Goal: Task Accomplishment & Management: Complete application form

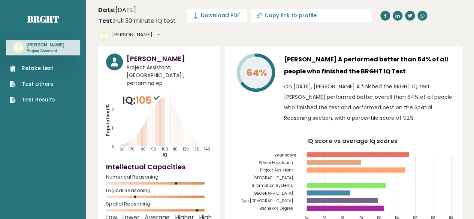
click at [45, 70] on link "Retake test" at bounding box center [32, 68] width 45 height 8
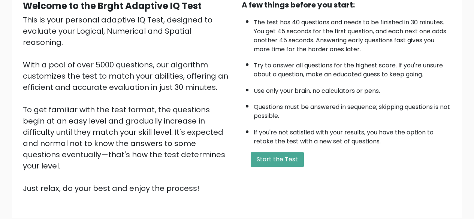
scroll to position [124, 0]
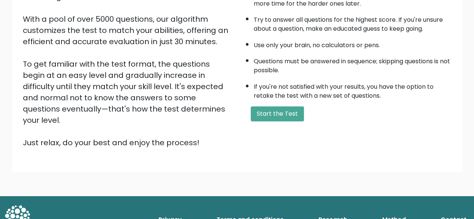
click at [268, 103] on div "A few things before you start: The test has 40 questions and needs to be finish…" at bounding box center [346, 51] width 219 height 195
click at [269, 108] on button "Start the Test" at bounding box center [277, 113] width 53 height 15
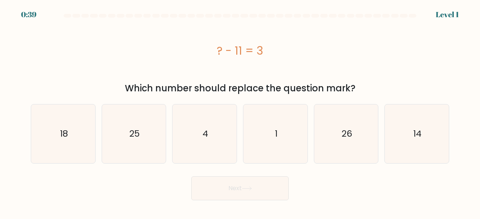
drag, startPoint x: 423, startPoint y: 145, endPoint x: 378, endPoint y: 176, distance: 54.5
click at [423, 145] on icon "14" at bounding box center [416, 134] width 59 height 59
click at [240, 112] on input "f. 14" at bounding box center [240, 111] width 0 height 2
radio input "true"
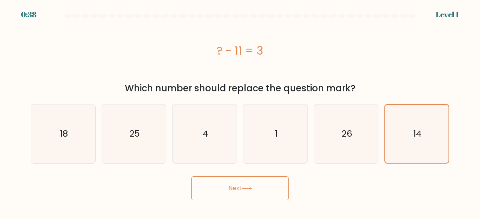
click at [295, 183] on div "Next" at bounding box center [239, 187] width 427 height 28
click at [261, 186] on button "Next" at bounding box center [239, 189] width 97 height 24
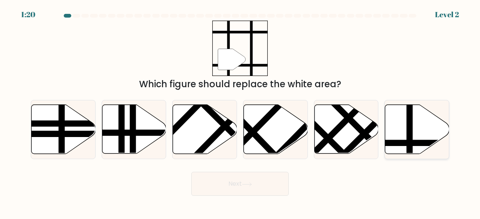
click at [409, 133] on line at bounding box center [409, 103] width 0 height 129
click at [240, 112] on input "f." at bounding box center [240, 111] width 0 height 2
radio input "true"
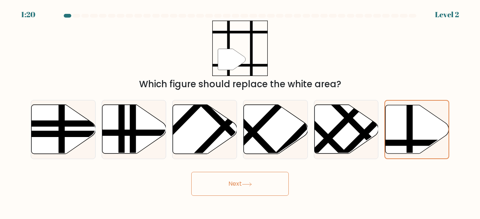
click at [250, 178] on button "Next" at bounding box center [239, 184] width 97 height 24
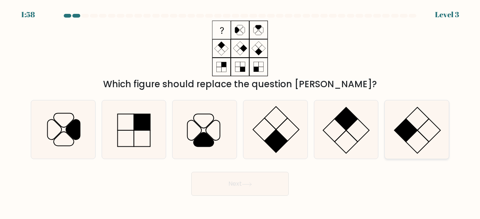
click at [418, 139] on icon at bounding box center [416, 129] width 59 height 59
click at [240, 112] on input "f." at bounding box center [240, 111] width 0 height 2
radio input "true"
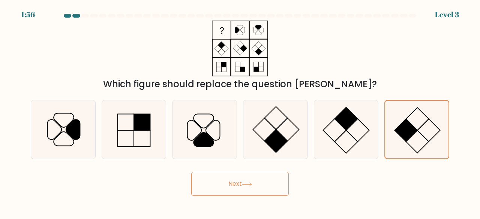
click at [223, 177] on button "Next" at bounding box center [239, 184] width 97 height 24
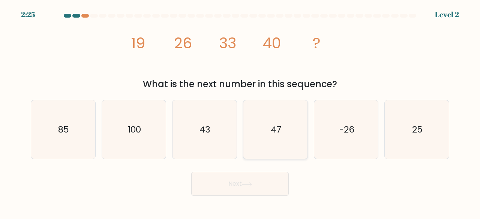
click at [276, 126] on text "47" at bounding box center [276, 129] width 10 height 12
click at [240, 112] on input "d. 47" at bounding box center [240, 111] width 0 height 2
radio input "true"
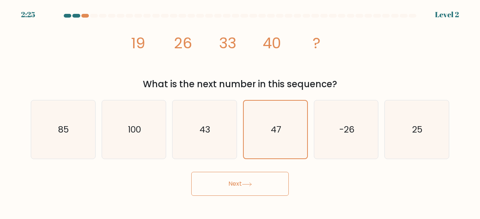
click at [238, 183] on button "Next" at bounding box center [239, 184] width 97 height 24
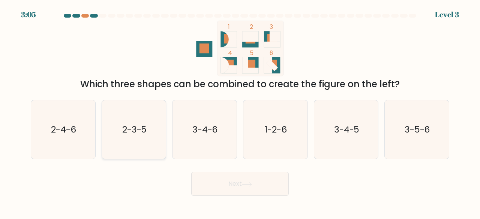
click at [152, 143] on icon "2-3-5" at bounding box center [134, 129] width 59 height 59
click at [240, 112] on input "b. 2-3-5" at bounding box center [240, 111] width 0 height 2
radio input "true"
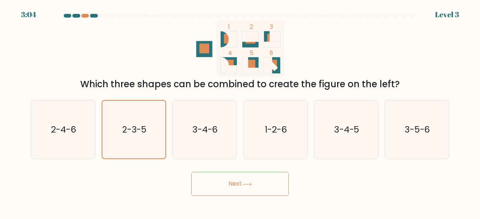
click at [208, 182] on button "Next" at bounding box center [239, 184] width 97 height 24
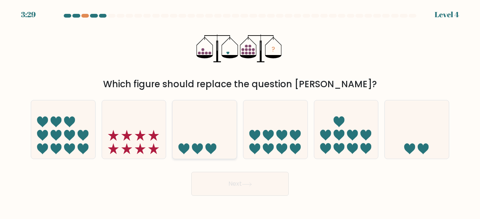
click at [210, 147] on icon at bounding box center [210, 149] width 11 height 11
click at [240, 112] on input "c." at bounding box center [240, 111] width 0 height 2
radio input "true"
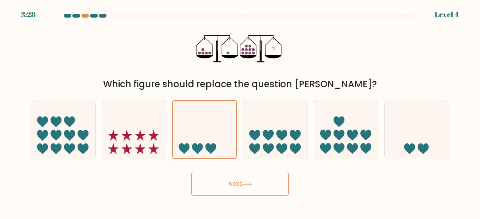
click at [227, 191] on button "Next" at bounding box center [239, 184] width 97 height 24
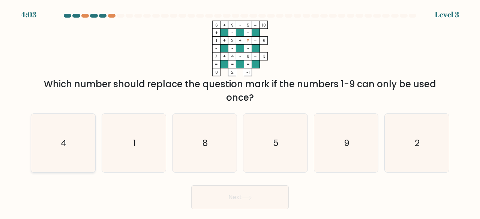
click at [82, 136] on icon "4" at bounding box center [63, 143] width 59 height 59
click at [240, 112] on input "a. 4" at bounding box center [240, 111] width 0 height 2
radio input "true"
click at [235, 217] on body "4:02 Level 3" at bounding box center [240, 109] width 480 height 219
click at [225, 189] on button "Next" at bounding box center [239, 198] width 97 height 24
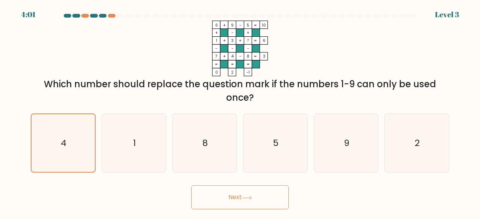
click at [234, 201] on button "Next" at bounding box center [239, 198] width 97 height 24
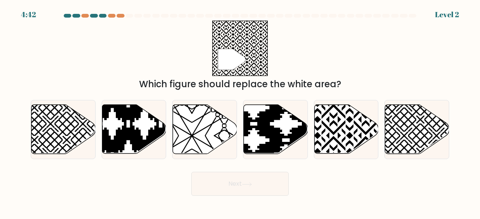
click at [26, 23] on div "" Which figure should replace the white area?" at bounding box center [239, 56] width 427 height 70
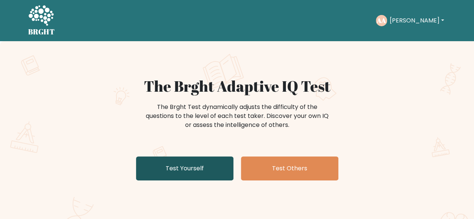
click at [202, 169] on link "Test Yourself" at bounding box center [184, 169] width 97 height 24
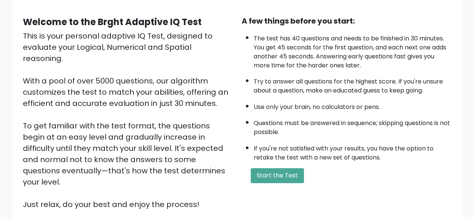
scroll to position [124, 0]
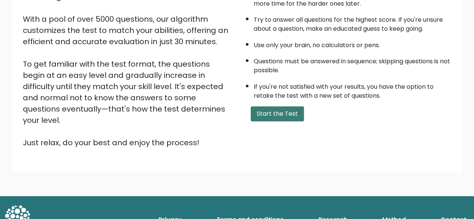
click at [272, 113] on button "Start the Test" at bounding box center [277, 113] width 53 height 15
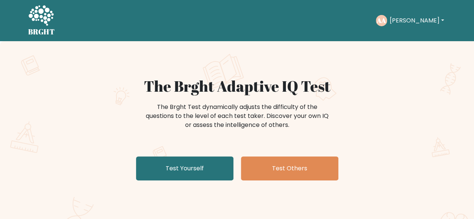
click at [419, 19] on button "[PERSON_NAME]" at bounding box center [416, 21] width 59 height 10
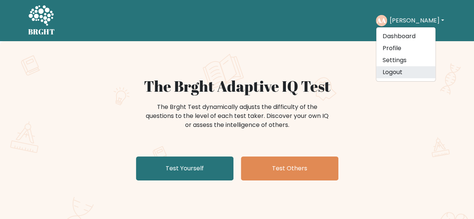
click at [415, 73] on link "Logout" at bounding box center [405, 72] width 59 height 12
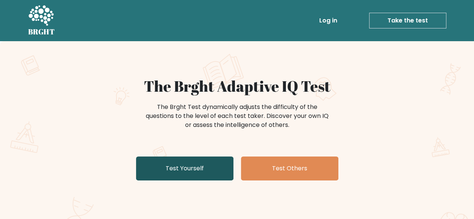
click at [197, 167] on link "Test Yourself" at bounding box center [184, 169] width 97 height 24
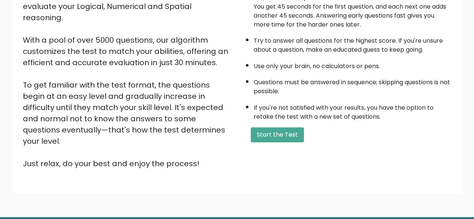
scroll to position [124, 0]
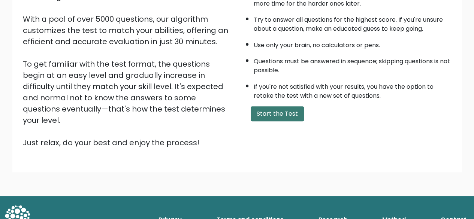
click at [262, 121] on div "A few things before you start: The test has 40 questions and needs to be finish…" at bounding box center [346, 51] width 219 height 195
click at [267, 106] on button "Start the Test" at bounding box center [277, 113] width 53 height 15
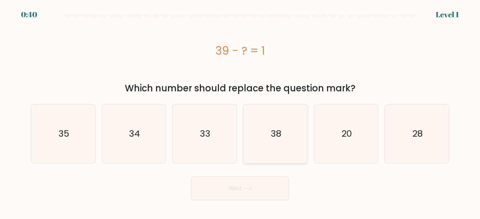
click at [299, 142] on icon "38" at bounding box center [275, 134] width 59 height 59
click at [240, 112] on input "d. 38" at bounding box center [240, 111] width 0 height 2
radio input "true"
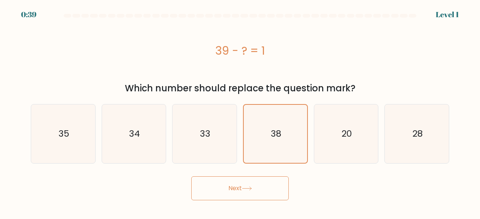
click at [251, 189] on icon at bounding box center [246, 188] width 9 height 3
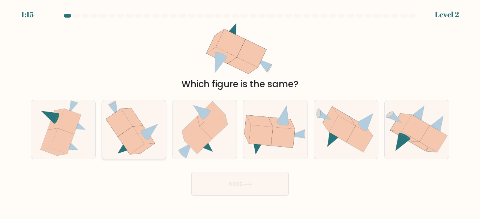
click at [138, 148] on icon at bounding box center [131, 141] width 27 height 28
click at [240, 112] on input "b." at bounding box center [240, 111] width 0 height 2
radio input "true"
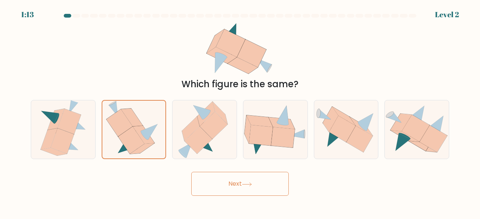
click at [227, 188] on button "Next" at bounding box center [239, 184] width 97 height 24
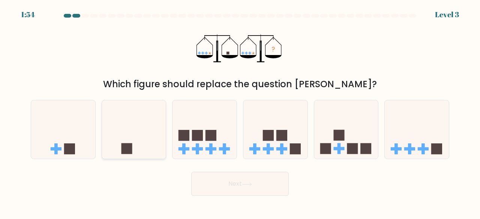
click at [131, 145] on rect at bounding box center [126, 149] width 11 height 11
click at [240, 112] on input "b." at bounding box center [240, 111] width 0 height 2
radio input "true"
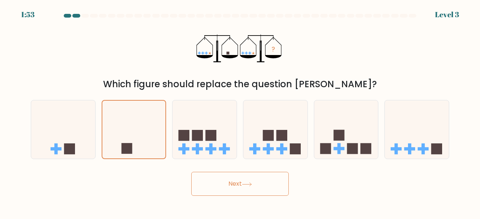
click at [204, 179] on button "Next" at bounding box center [239, 184] width 97 height 24
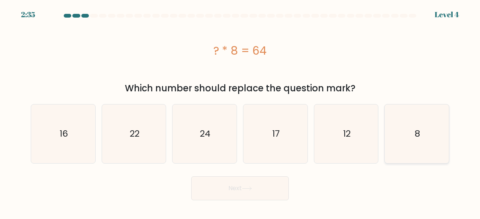
click at [448, 131] on div "8" at bounding box center [416, 134] width 65 height 60
click at [240, 112] on input "f. 8" at bounding box center [240, 111] width 0 height 2
radio input "true"
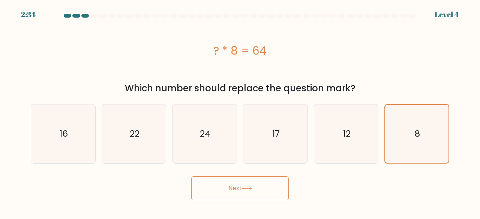
click at [276, 183] on button "Next" at bounding box center [239, 189] width 97 height 24
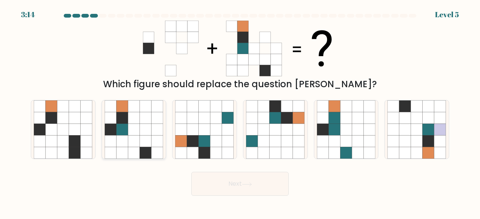
click at [147, 151] on icon at bounding box center [146, 153] width 12 height 12
click at [240, 112] on input "b." at bounding box center [240, 111] width 0 height 2
radio input "true"
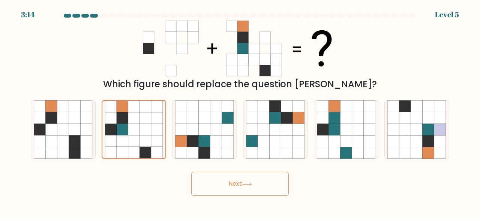
click at [205, 182] on button "Next" at bounding box center [239, 184] width 97 height 24
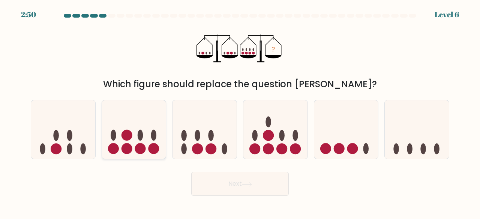
click at [152, 147] on circle at bounding box center [153, 149] width 11 height 11
click at [240, 112] on input "b." at bounding box center [240, 111] width 0 height 2
radio input "true"
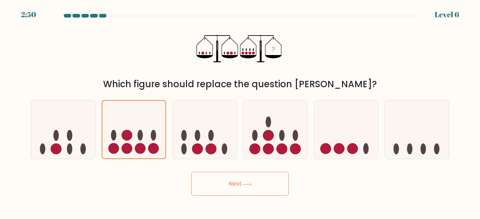
click at [219, 181] on button "Next" at bounding box center [239, 184] width 97 height 24
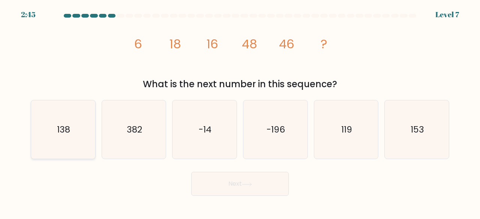
click at [76, 124] on icon "138" at bounding box center [63, 129] width 59 height 59
click at [240, 112] on input "a. 138" at bounding box center [240, 111] width 0 height 2
radio input "true"
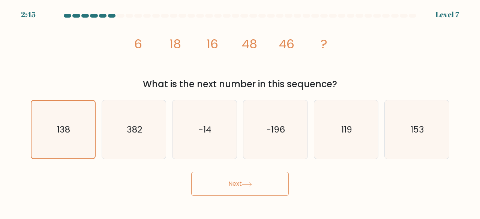
click at [263, 181] on button "Next" at bounding box center [239, 184] width 97 height 24
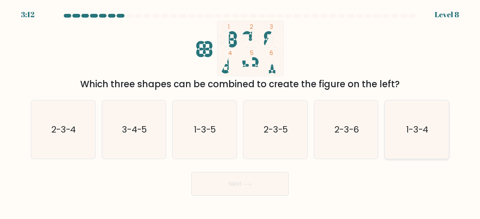
click at [389, 135] on icon "1-3-4" at bounding box center [416, 129] width 59 height 59
click at [240, 112] on input "f. 1-3-4" at bounding box center [240, 111] width 0 height 2
radio input "true"
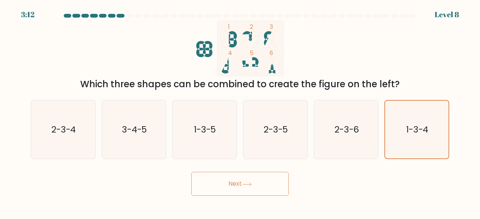
click at [271, 181] on button "Next" at bounding box center [239, 184] width 97 height 24
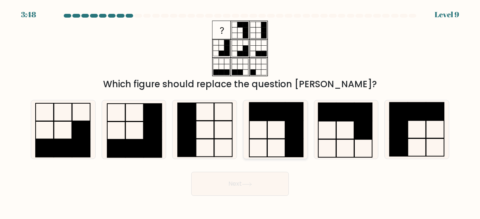
click at [292, 142] on rect at bounding box center [295, 148] width 18 height 18
click at [240, 112] on input "d." at bounding box center [240, 111] width 0 height 2
radio input "true"
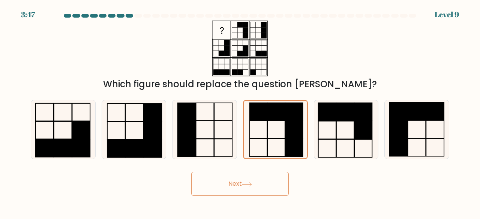
click at [271, 186] on button "Next" at bounding box center [239, 184] width 97 height 24
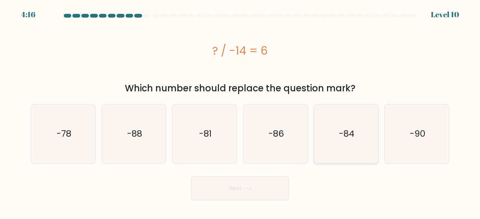
click at [319, 143] on icon "-84" at bounding box center [346, 134] width 59 height 59
click at [240, 112] on input "e. -84" at bounding box center [240, 111] width 0 height 2
radio input "true"
click at [270, 186] on button "Next" at bounding box center [239, 189] width 97 height 24
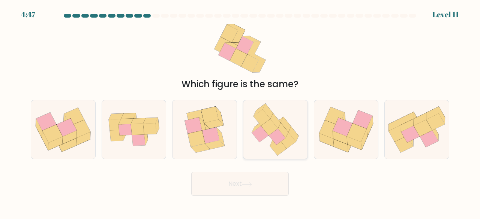
click at [264, 128] on icon at bounding box center [269, 127] width 17 height 16
click at [240, 112] on input "d." at bounding box center [240, 111] width 0 height 2
radio input "true"
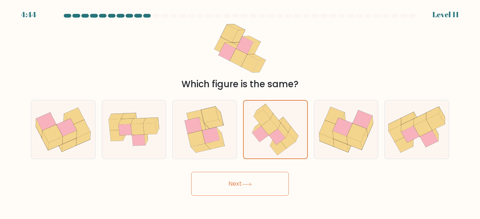
click at [249, 183] on icon at bounding box center [247, 185] width 10 height 4
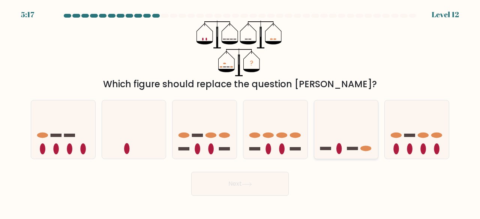
click at [338, 148] on ellipse at bounding box center [339, 149] width 6 height 11
click at [240, 112] on input "e." at bounding box center [240, 111] width 0 height 2
radio input "true"
click at [263, 191] on button "Next" at bounding box center [239, 184] width 97 height 24
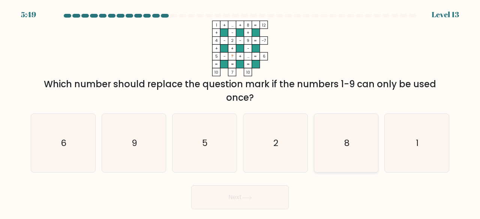
click at [325, 168] on icon "8" at bounding box center [346, 143] width 59 height 59
click at [240, 112] on input "e. 8" at bounding box center [240, 111] width 0 height 2
radio input "true"
click at [277, 189] on button "Next" at bounding box center [239, 198] width 97 height 24
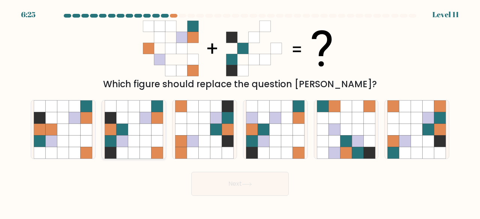
click at [147, 136] on icon at bounding box center [146, 142] width 12 height 12
click at [240, 112] on input "b." at bounding box center [240, 111] width 0 height 2
radio input "true"
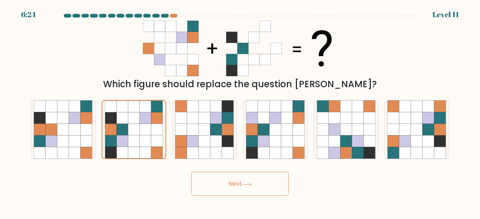
click at [262, 180] on button "Next" at bounding box center [239, 184] width 97 height 24
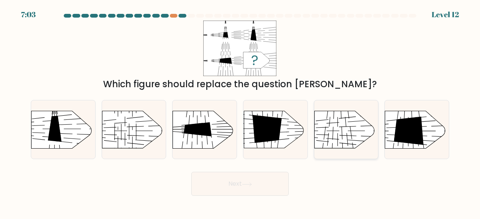
click at [352, 137] on rect at bounding box center [306, 102] width 166 height 127
click at [240, 112] on input "e." at bounding box center [240, 111] width 0 height 2
radio input "true"
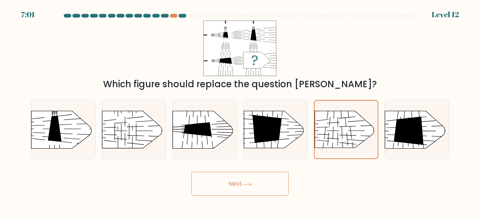
click at [255, 171] on div "Next" at bounding box center [239, 182] width 427 height 28
click at [260, 186] on button "Next" at bounding box center [239, 184] width 97 height 24
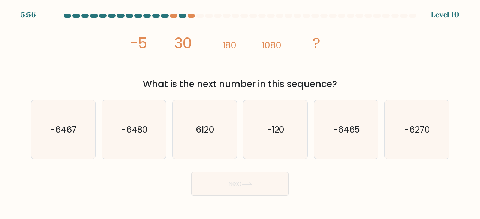
click at [231, 47] on tspan "-180" at bounding box center [227, 45] width 18 height 12
click at [138, 133] on text "-6480" at bounding box center [134, 129] width 26 height 12
click at [240, 112] on input "b. -6480" at bounding box center [240, 111] width 0 height 2
radio input "true"
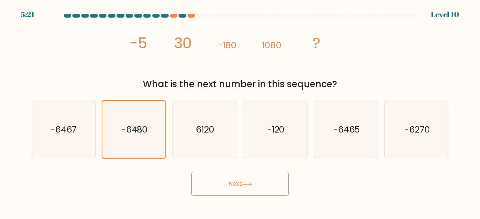
click at [237, 186] on button "Next" at bounding box center [239, 184] width 97 height 24
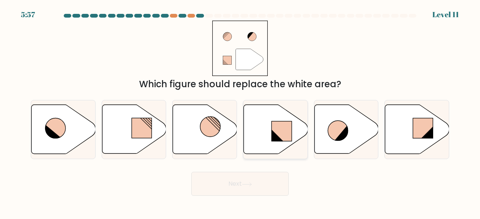
click at [265, 122] on icon at bounding box center [276, 129] width 64 height 49
click at [240, 112] on input "d." at bounding box center [240, 111] width 0 height 2
radio input "true"
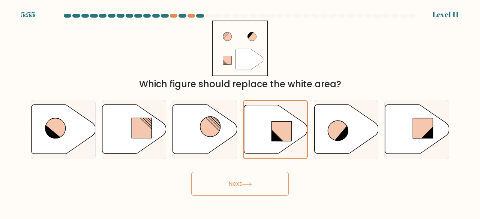
click at [241, 179] on button "Next" at bounding box center [239, 184] width 97 height 24
click at [238, 188] on button "Next" at bounding box center [239, 184] width 97 height 24
click at [235, 189] on button "Next" at bounding box center [239, 184] width 97 height 24
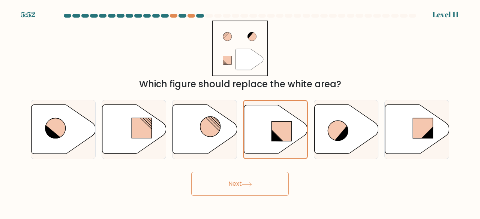
drag, startPoint x: 234, startPoint y: 200, endPoint x: 238, endPoint y: 192, distance: 9.3
click at [235, 198] on body "5:52 Level 11" at bounding box center [240, 109] width 480 height 219
click at [238, 192] on button "Next" at bounding box center [239, 184] width 97 height 24
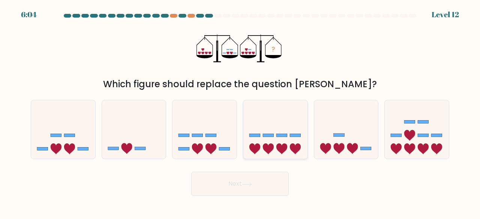
click at [263, 123] on icon at bounding box center [275, 129] width 64 height 53
click at [240, 112] on input "d." at bounding box center [240, 111] width 0 height 2
radio input "true"
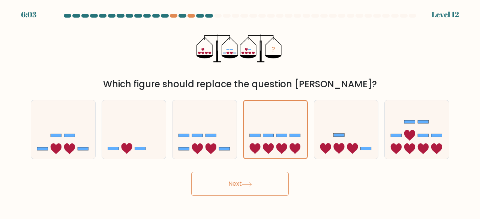
click at [233, 176] on button "Next" at bounding box center [239, 184] width 97 height 24
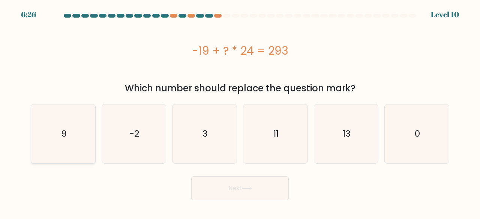
click at [69, 156] on icon "9" at bounding box center [63, 134] width 59 height 59
click at [240, 112] on input "a. 9" at bounding box center [240, 111] width 0 height 2
radio input "true"
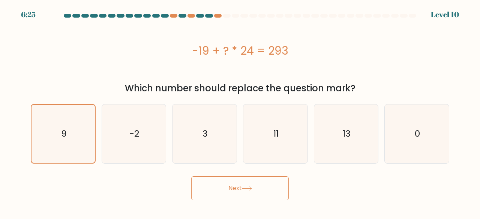
click at [211, 195] on button "Next" at bounding box center [239, 189] width 97 height 24
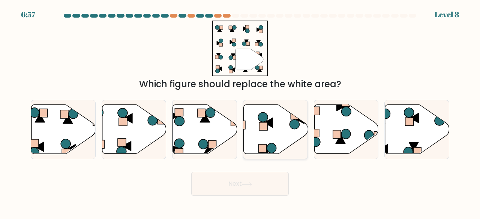
click at [276, 125] on icon at bounding box center [276, 129] width 64 height 49
click at [240, 112] on input "d." at bounding box center [240, 111] width 0 height 2
radio input "true"
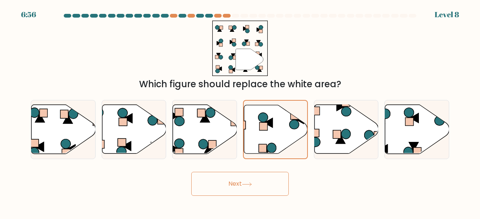
click at [240, 172] on button "Next" at bounding box center [239, 184] width 97 height 24
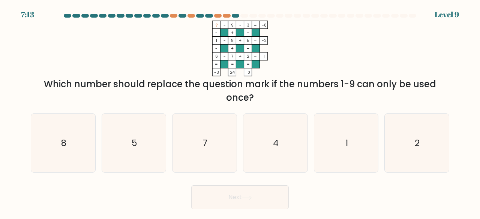
click at [263, 108] on form at bounding box center [240, 112] width 480 height 196
click at [257, 116] on icon "4" at bounding box center [275, 143] width 59 height 59
click at [240, 112] on input "d. 4" at bounding box center [240, 111] width 0 height 2
radio input "true"
click at [259, 194] on button "Next" at bounding box center [239, 198] width 97 height 24
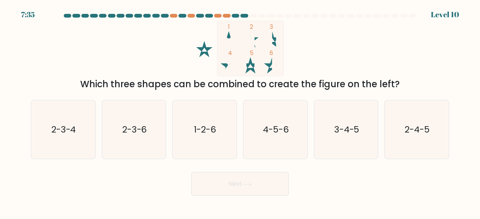
click at [267, 57] on rect at bounding box center [250, 48] width 67 height 55
click at [55, 115] on icon "2-3-4" at bounding box center [63, 129] width 59 height 59
click at [240, 112] on input "a. 2-3-4" at bounding box center [240, 111] width 0 height 2
radio input "true"
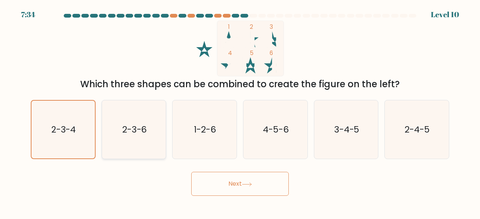
click at [129, 123] on icon "2-3-6" at bounding box center [134, 129] width 59 height 59
click at [240, 112] on input "b. 2-3-6" at bounding box center [240, 111] width 0 height 2
radio input "true"
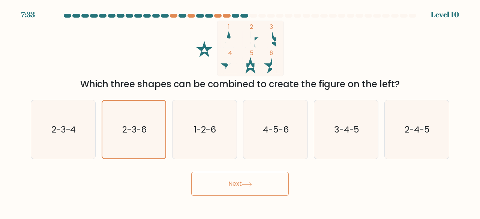
click at [222, 183] on button "Next" at bounding box center [239, 184] width 97 height 24
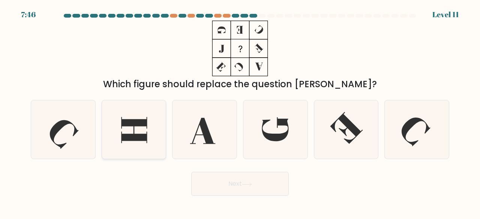
click at [145, 111] on icon at bounding box center [134, 129] width 59 height 59
click at [240, 111] on input "b." at bounding box center [240, 111] width 0 height 2
radio input "true"
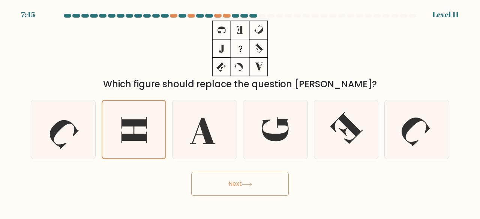
click at [264, 177] on button "Next" at bounding box center [239, 184] width 97 height 24
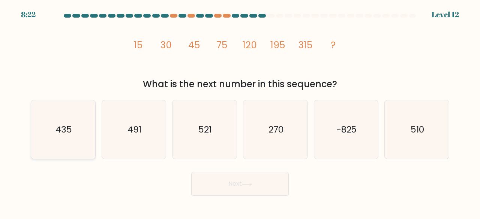
click at [64, 130] on text "435" at bounding box center [63, 129] width 16 height 12
click at [240, 112] on input "a. 435" at bounding box center [240, 111] width 0 height 2
radio input "true"
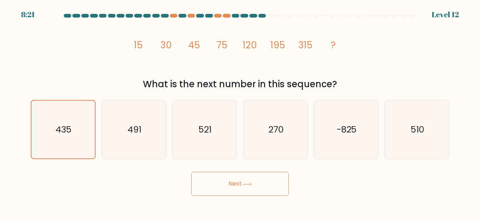
click at [198, 180] on button "Next" at bounding box center [239, 184] width 97 height 24
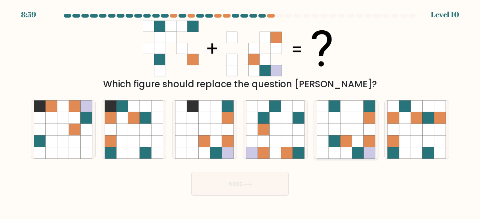
click at [360, 122] on icon at bounding box center [358, 118] width 12 height 12
click at [240, 112] on input "e." at bounding box center [240, 111] width 0 height 2
radio input "true"
click at [255, 186] on button "Next" at bounding box center [239, 184] width 97 height 24
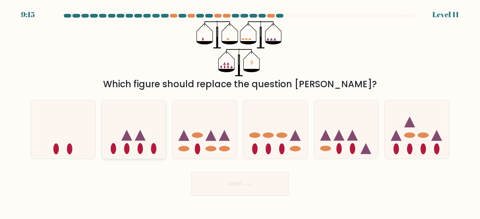
click at [132, 137] on icon at bounding box center [134, 129] width 64 height 53
click at [240, 112] on input "b." at bounding box center [240, 111] width 0 height 2
radio input "true"
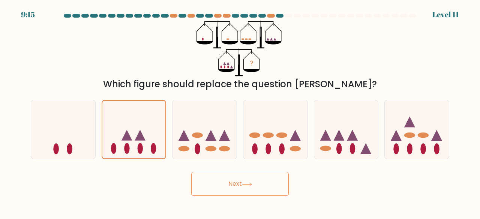
click at [200, 184] on button "Next" at bounding box center [239, 184] width 97 height 24
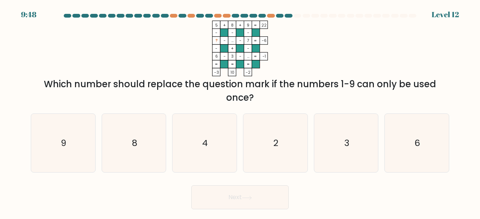
click at [230, 110] on div "a. 9 b. 8 c. 4 d." at bounding box center [240, 141] width 424 height 66
click at [146, 123] on icon "8" at bounding box center [134, 143] width 59 height 59
click at [240, 112] on input "b. 8" at bounding box center [240, 111] width 0 height 2
radio input "true"
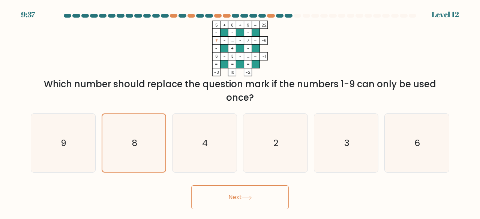
click at [264, 198] on button "Next" at bounding box center [239, 198] width 97 height 24
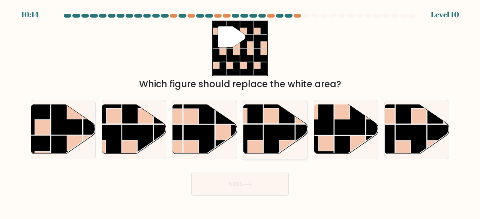
click at [258, 133] on rect at bounding box center [247, 139] width 31 height 31
click at [240, 112] on input "d." at bounding box center [240, 111] width 0 height 2
radio input "true"
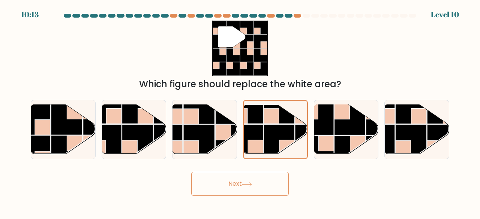
click at [256, 184] on button "Next" at bounding box center [239, 184] width 97 height 24
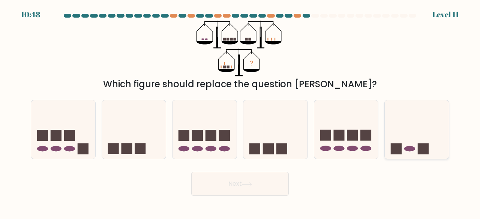
click at [412, 142] on icon at bounding box center [417, 129] width 64 height 53
click at [240, 112] on input "f." at bounding box center [240, 111] width 0 height 2
radio input "true"
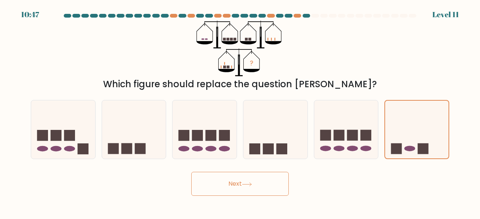
click at [289, 186] on div "Next" at bounding box center [239, 182] width 427 height 28
click at [266, 185] on button "Next" at bounding box center [239, 184] width 97 height 24
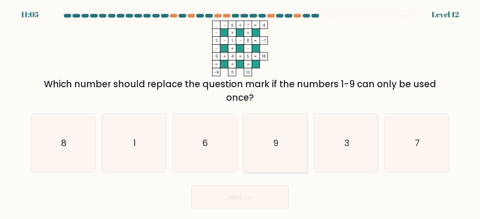
click at [259, 134] on icon "9" at bounding box center [275, 143] width 59 height 59
click at [240, 112] on input "d. 9" at bounding box center [240, 111] width 0 height 2
radio input "true"
click at [272, 203] on button "Next" at bounding box center [239, 198] width 97 height 24
click at [225, 198] on button "Next" at bounding box center [239, 198] width 97 height 24
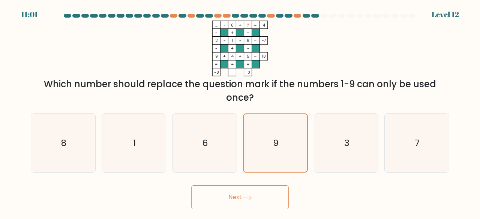
click at [251, 192] on button "Next" at bounding box center [239, 198] width 97 height 24
click at [438, 66] on div "... - 6 + ? 4 - + + 2 - 1 - 8 -7 - + - 9 + 4 + 5 = 18 = = = = -8 11 10 = Which …" at bounding box center [239, 63] width 427 height 84
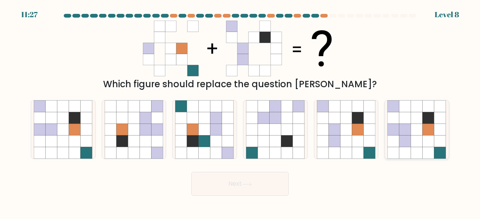
click at [400, 133] on icon at bounding box center [405, 130] width 12 height 12
click at [240, 112] on input "f." at bounding box center [240, 111] width 0 height 2
radio input "true"
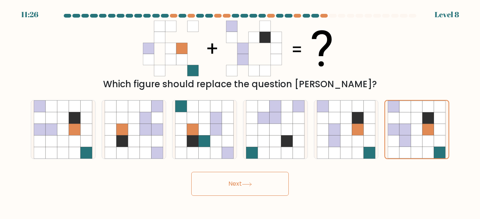
click at [273, 199] on body "11:26 Level 8" at bounding box center [240, 109] width 480 height 219
click at [276, 183] on button "Next" at bounding box center [239, 184] width 97 height 24
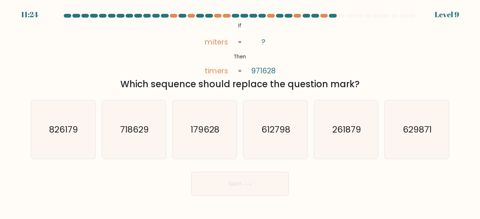
click at [271, 181] on button "Next" at bounding box center [239, 184] width 97 height 24
click at [418, 85] on div "Which sequence should replace the question mark?" at bounding box center [239, 84] width 409 height 13
click at [230, 141] on icon "179628" at bounding box center [204, 129] width 59 height 59
click at [240, 112] on input "c. 179628" at bounding box center [240, 111] width 0 height 2
radio input "true"
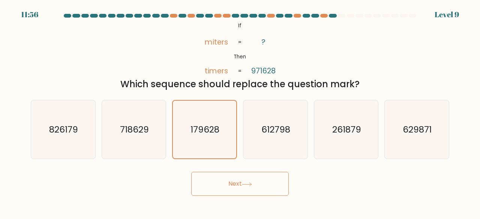
click at [239, 185] on button "Next" at bounding box center [239, 184] width 97 height 24
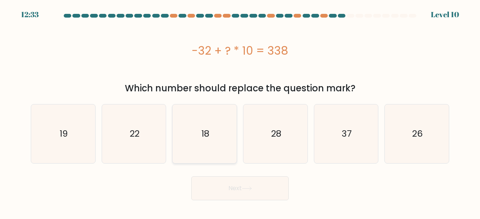
click at [201, 118] on icon "18" at bounding box center [204, 134] width 59 height 59
click at [240, 112] on input "c. 18" at bounding box center [240, 111] width 0 height 2
radio input "true"
click at [218, 182] on button "Next" at bounding box center [239, 189] width 97 height 24
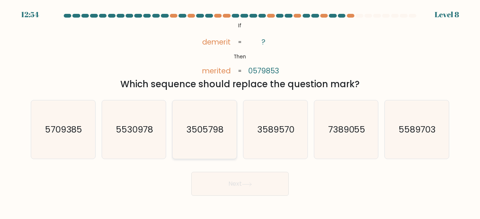
click at [202, 127] on text "3505798" at bounding box center [204, 129] width 37 height 12
click at [240, 112] on input "c. 3505798" at bounding box center [240, 111] width 0 height 2
radio input "true"
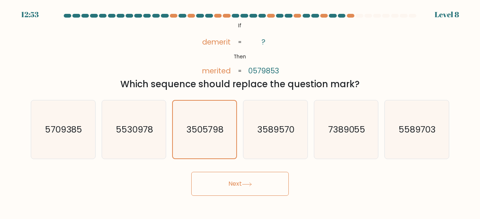
click at [217, 183] on button "Next" at bounding box center [239, 184] width 97 height 24
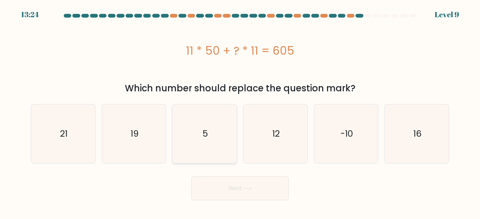
click at [187, 129] on icon "5" at bounding box center [204, 134] width 59 height 59
click at [240, 112] on input "c. 5" at bounding box center [240, 111] width 0 height 2
radio input "true"
click at [240, 181] on button "Next" at bounding box center [239, 189] width 97 height 24
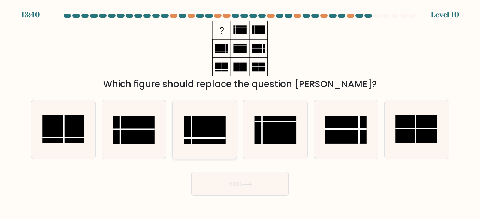
click at [199, 126] on rect at bounding box center [205, 130] width 42 height 28
click at [240, 112] on input "c." at bounding box center [240, 111] width 0 height 2
radio input "true"
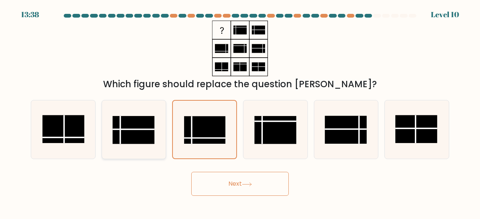
click at [149, 142] on rect at bounding box center [133, 130] width 42 height 28
click at [240, 112] on input "b." at bounding box center [240, 111] width 0 height 2
radio input "true"
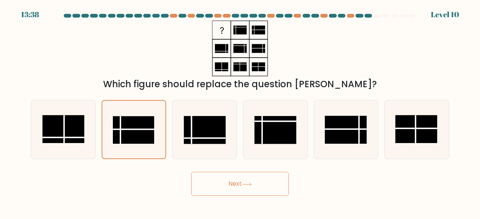
click at [221, 183] on button "Next" at bounding box center [239, 184] width 97 height 24
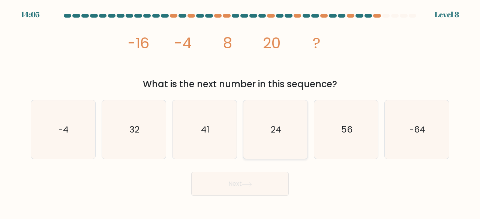
click at [272, 118] on icon "24" at bounding box center [275, 129] width 59 height 59
click at [240, 112] on input "d. 24" at bounding box center [240, 111] width 0 height 2
radio input "true"
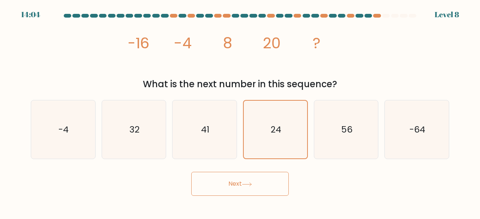
click at [235, 185] on button "Next" at bounding box center [239, 184] width 97 height 24
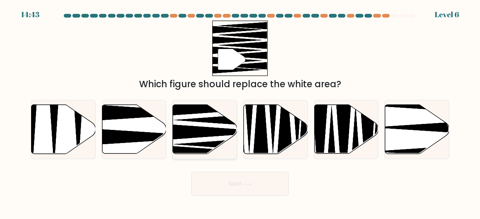
click at [215, 129] on icon at bounding box center [217, 132] width 115 height 16
click at [240, 112] on input "c." at bounding box center [240, 111] width 0 height 2
radio input "true"
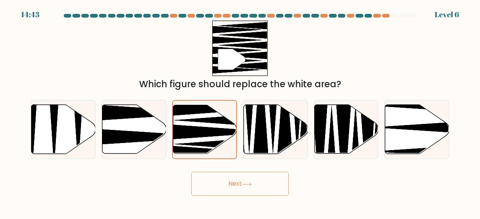
click at [232, 186] on button "Next" at bounding box center [239, 184] width 97 height 24
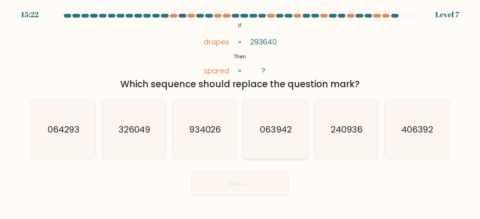
click at [266, 123] on icon "063942" at bounding box center [275, 129] width 59 height 59
click at [240, 112] on input "d. 063942" at bounding box center [240, 111] width 0 height 2
radio input "true"
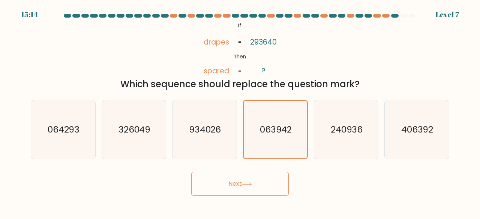
click at [225, 179] on button "Next" at bounding box center [239, 184] width 97 height 24
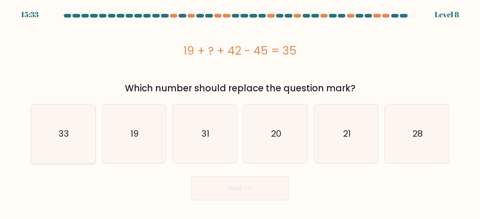
click at [72, 140] on icon "33" at bounding box center [63, 134] width 59 height 59
click at [240, 112] on input "a. 33" at bounding box center [240, 111] width 0 height 2
radio input "true"
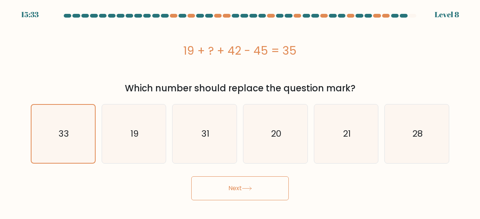
click at [201, 184] on button "Next" at bounding box center [239, 189] width 97 height 24
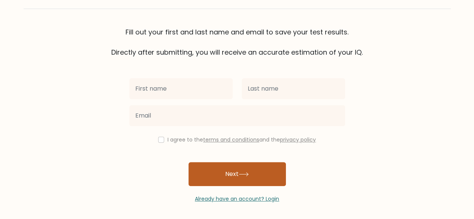
scroll to position [43, 0]
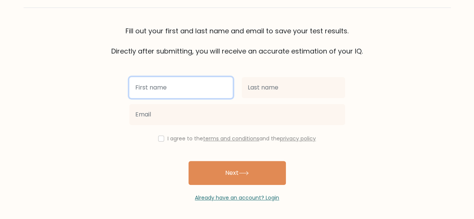
click at [190, 89] on input "text" at bounding box center [180, 87] width 103 height 21
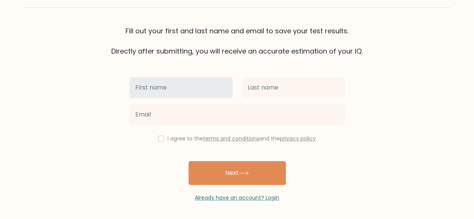
click at [175, 138] on label "I agree to the terms and conditions and the privacy policy" at bounding box center [242, 138] width 148 height 7
click at [158, 139] on input "checkbox" at bounding box center [161, 139] width 6 height 6
checkbox input "true"
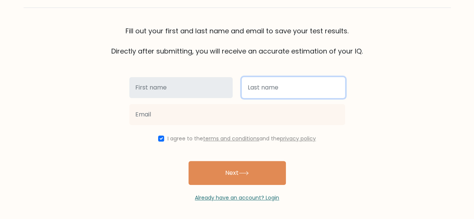
click at [253, 91] on input "text" at bounding box center [293, 87] width 103 height 21
type input "asdasd"
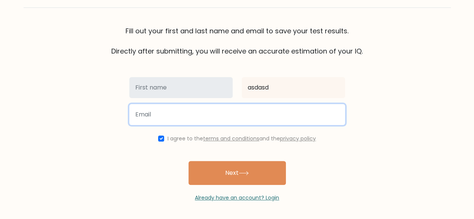
click at [194, 115] on input "email" at bounding box center [237, 114] width 216 height 21
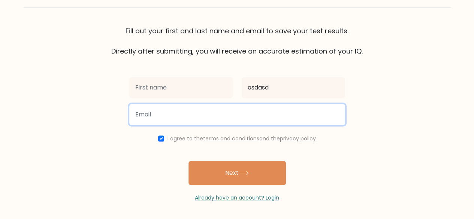
click at [211, 112] on input "email" at bounding box center [237, 114] width 216 height 21
type input "asdasd@gmail.com"
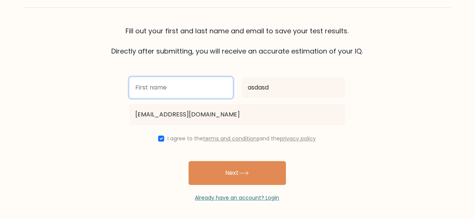
click at [191, 84] on input "text" at bounding box center [180, 87] width 103 height 21
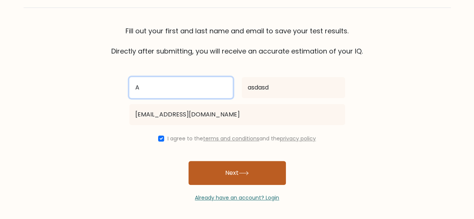
type input "A"
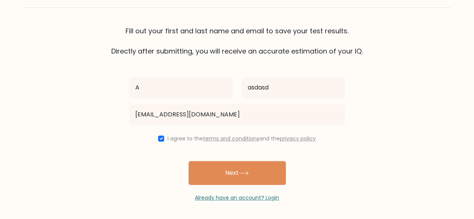
click at [224, 175] on button "Next" at bounding box center [237, 173] width 97 height 24
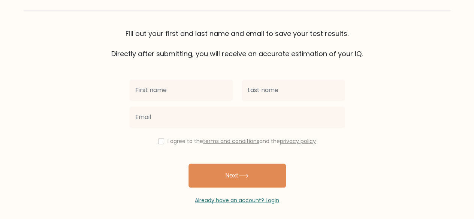
scroll to position [64, 0]
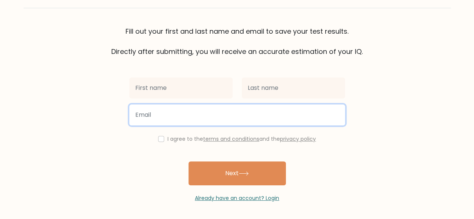
click at [223, 111] on input "email" at bounding box center [237, 115] width 216 height 21
type input "[EMAIL_ADDRESS][DOMAIN_NAME]"
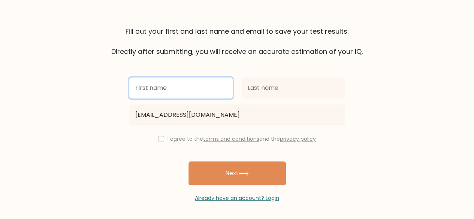
drag, startPoint x: 205, startPoint y: 78, endPoint x: 201, endPoint y: 81, distance: 5.6
click at [203, 78] on input "text" at bounding box center [180, 88] width 103 height 21
type input "A"
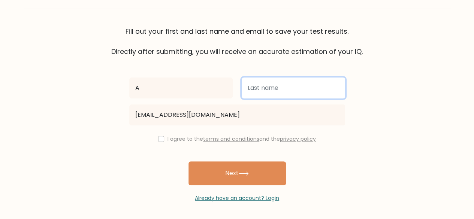
click at [275, 90] on input "text" at bounding box center [293, 88] width 103 height 21
type input "A"
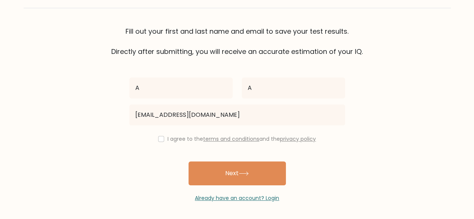
drag, startPoint x: 174, startPoint y: 135, endPoint x: 173, endPoint y: 139, distance: 4.3
click at [174, 135] on div "I agree to the terms and conditions and the privacy policy" at bounding box center [237, 139] width 225 height 9
click at [173, 141] on label "I agree to the terms and conditions and the privacy policy" at bounding box center [242, 138] width 148 height 7
click at [158, 138] on input "checkbox" at bounding box center [161, 139] width 6 height 6
checkbox input "true"
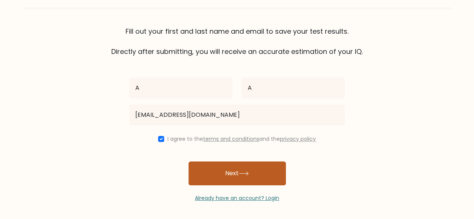
click at [217, 177] on button "Next" at bounding box center [237, 174] width 97 height 24
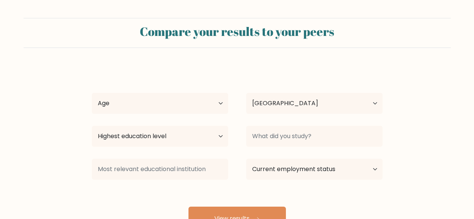
select select "ID"
click at [228, 207] on button "View results" at bounding box center [237, 219] width 97 height 24
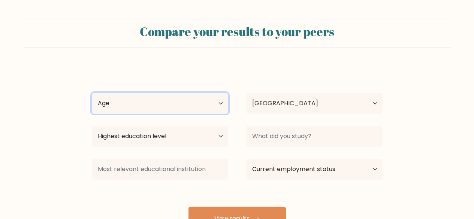
scroll to position [64, 0]
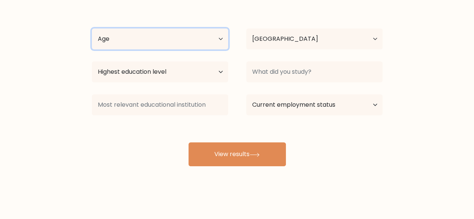
click at [181, 31] on select "Age Under [DEMOGRAPHIC_DATA] [DEMOGRAPHIC_DATA] [DEMOGRAPHIC_DATA] [DEMOGRAPHIC…" at bounding box center [160, 38] width 136 height 21
select select "25_34"
click at [92, 28] on select "Age Under [DEMOGRAPHIC_DATA] [DEMOGRAPHIC_DATA] [DEMOGRAPHIC_DATA] [DEMOGRAPHIC…" at bounding box center [160, 38] width 136 height 21
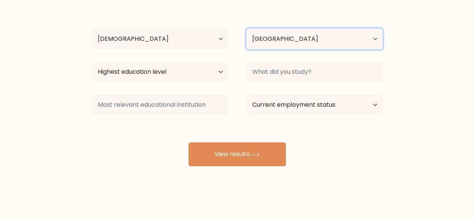
click at [268, 42] on select "Country [GEOGRAPHIC_DATA] [GEOGRAPHIC_DATA] [GEOGRAPHIC_DATA] [US_STATE] [GEOGR…" at bounding box center [314, 38] width 136 height 21
click at [266, 40] on select "Country [GEOGRAPHIC_DATA] [GEOGRAPHIC_DATA] [GEOGRAPHIC_DATA] [US_STATE] [GEOGR…" at bounding box center [314, 38] width 136 height 21
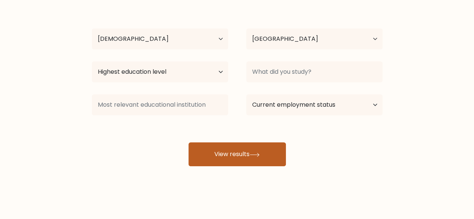
click at [208, 157] on button "View results" at bounding box center [237, 154] width 97 height 24
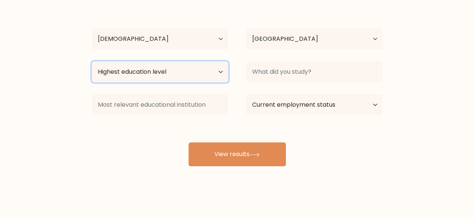
click at [208, 79] on select "Highest education level No schooling Primary Lower Secondary Upper Secondary Oc…" at bounding box center [160, 71] width 136 height 21
select select "bachelors_degree"
click at [92, 61] on select "Highest education level No schooling Primary Lower Secondary Upper Secondary Oc…" at bounding box center [160, 71] width 136 height 21
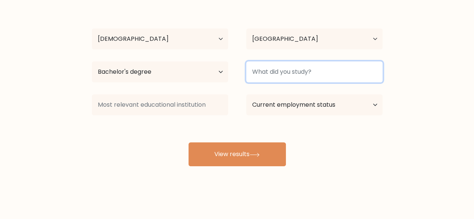
click at [274, 73] on input at bounding box center [314, 71] width 136 height 21
click at [305, 75] on input "Sis" at bounding box center [314, 71] width 136 height 21
type input "S"
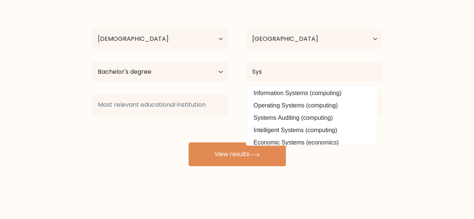
click at [303, 85] on datalist "Information Systems (computing) Operating Systems (computing) Systems Auditing …" at bounding box center [311, 115] width 131 height 60
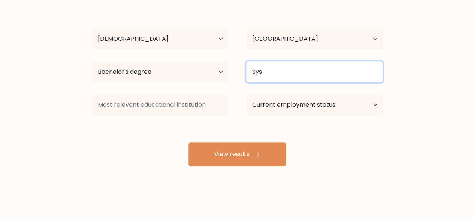
click at [285, 61] on input "Sys" at bounding box center [314, 71] width 136 height 21
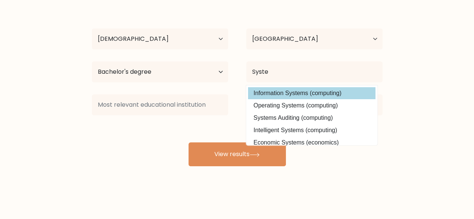
click at [288, 92] on option "Information Systems (computing)" at bounding box center [311, 93] width 127 height 12
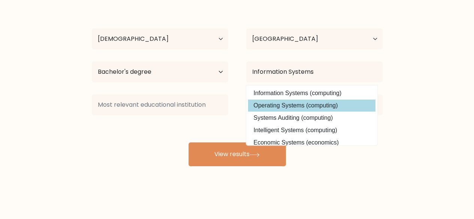
click at [287, 105] on option "Operating Systems (computing)" at bounding box center [311, 106] width 127 height 12
type input "Operating Systems"
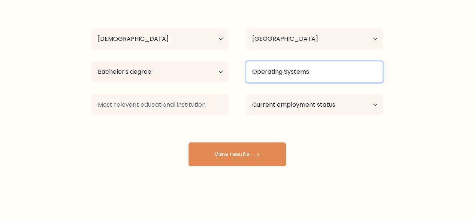
click at [290, 68] on input "Operating Systems" at bounding box center [314, 71] width 136 height 21
click at [321, 72] on input "Operating Systems" at bounding box center [314, 71] width 136 height 21
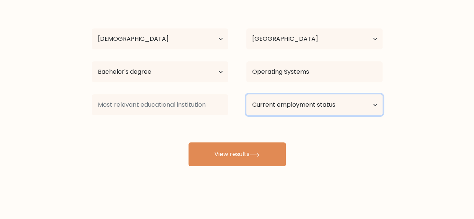
click at [313, 108] on select "Current employment status Employed Student Retired Other / prefer not to answer" at bounding box center [314, 104] width 136 height 21
select select "employed"
click at [246, 94] on select "Current employment status Employed Student Retired Other / prefer not to answer" at bounding box center [314, 104] width 136 height 21
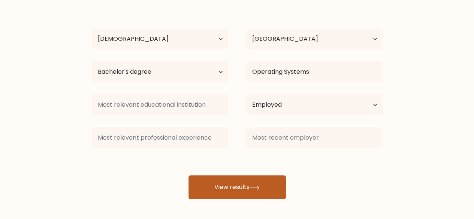
click at [229, 180] on button "View results" at bounding box center [237, 187] width 97 height 24
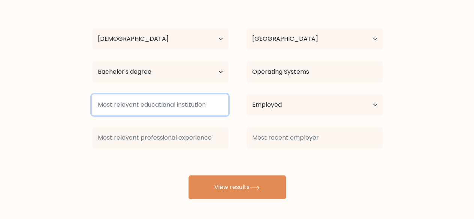
click at [199, 96] on input at bounding box center [160, 104] width 136 height 21
click at [200, 103] on input at bounding box center [160, 104] width 136 height 21
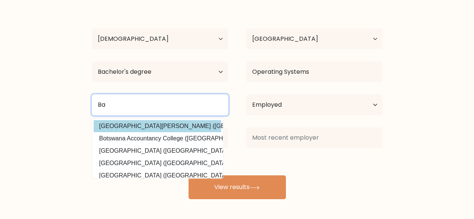
type input "B"
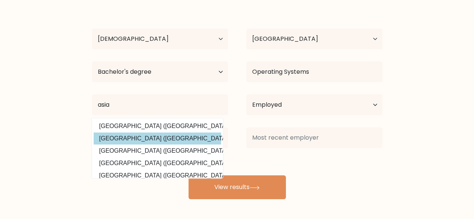
click at [181, 135] on option "Asia e University (Malaysia)" at bounding box center [157, 139] width 127 height 12
type input "Asia e University"
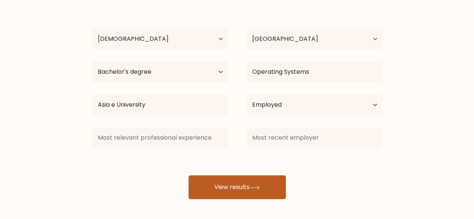
click at [220, 181] on button "View results" at bounding box center [237, 187] width 97 height 24
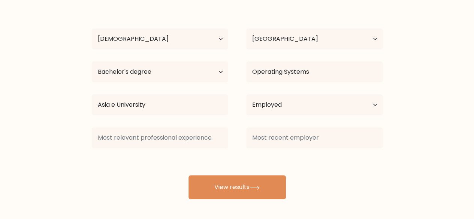
click at [208, 169] on div "A A Age Under 18 years old 18-24 years old 25-34 years old 35-44 years old 45-5…" at bounding box center [237, 100] width 300 height 198
click at [212, 150] on div at bounding box center [160, 137] width 154 height 27
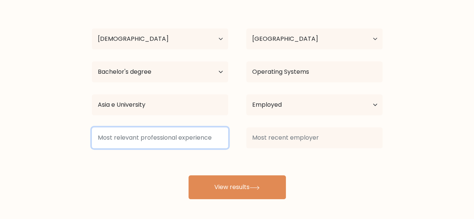
click at [205, 138] on input at bounding box center [160, 137] width 136 height 21
type input "a"
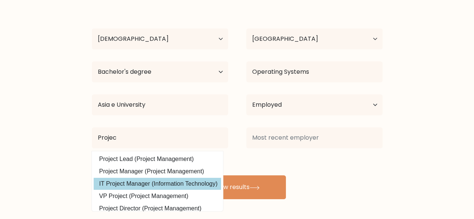
click at [146, 186] on option "IT Project Manager (Information Technology)" at bounding box center [157, 184] width 127 height 12
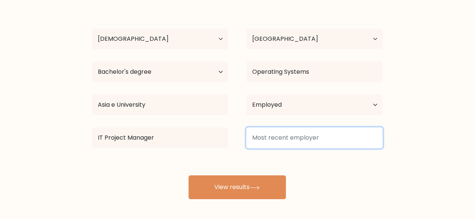
click at [281, 137] on input at bounding box center [314, 137] width 136 height 21
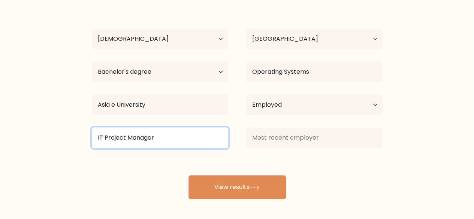
click at [160, 141] on input "IT Project Manager" at bounding box center [160, 137] width 136 height 21
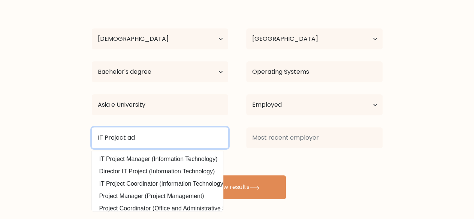
drag, startPoint x: 104, startPoint y: 135, endPoint x: 82, endPoint y: 132, distance: 22.1
click at [85, 132] on div "IT Project ad IT Project Manager (Information Technology) Director IT Project (…" at bounding box center [160, 137] width 154 height 27
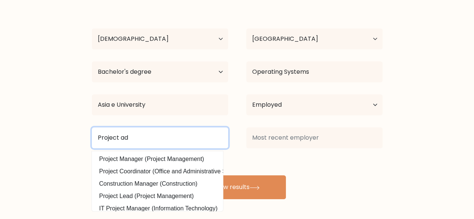
click at [181, 141] on input "Project ad" at bounding box center [160, 137] width 136 height 21
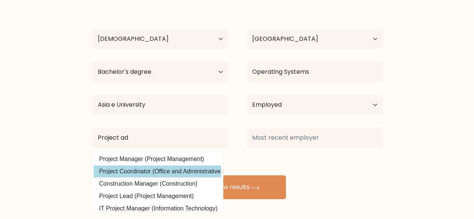
click at [187, 170] on option "Project Coordinator (Office and Administrative Support)" at bounding box center [157, 172] width 127 height 12
type input "Project Coordinator"
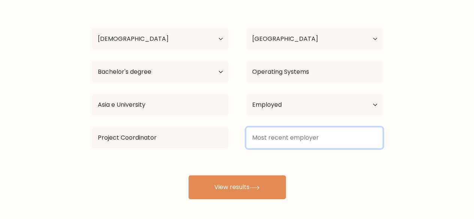
click at [275, 143] on input at bounding box center [314, 137] width 136 height 21
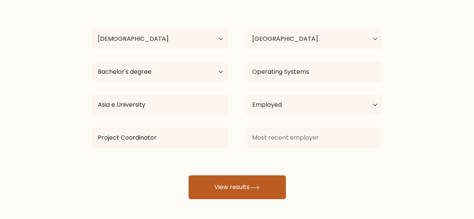
click at [253, 181] on div "A A Age Under 18 years old 18-24 years old 25-34 years old 35-44 years old 45-5…" at bounding box center [237, 100] width 300 height 198
click at [247, 189] on button "View results" at bounding box center [237, 187] width 97 height 24
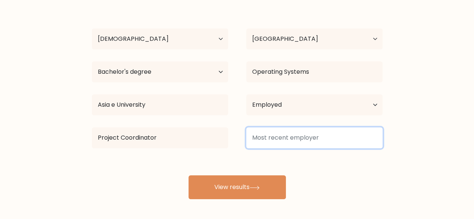
click at [294, 145] on input at bounding box center [314, 137] width 136 height 21
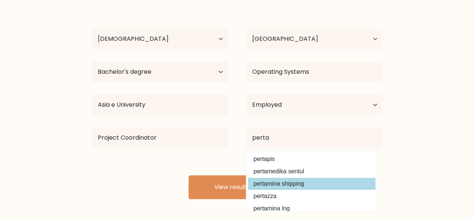
click at [306, 178] on option "pertamina shipping" at bounding box center [311, 184] width 127 height 12
type input "pertamina shipping"
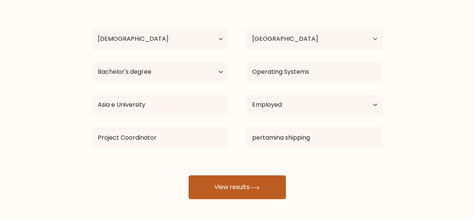
click at [248, 192] on button "View results" at bounding box center [237, 187] width 97 height 24
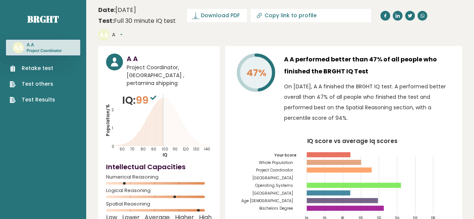
click at [123, 31] on button "A" at bounding box center [117, 34] width 10 height 7
click at [151, 73] on link "Logout" at bounding box center [131, 78] width 38 height 10
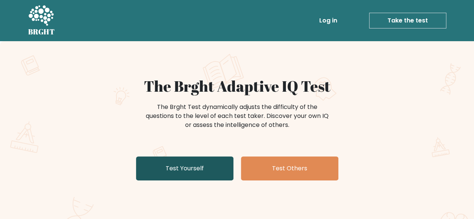
click at [195, 165] on link "Test Yourself" at bounding box center [184, 169] width 97 height 24
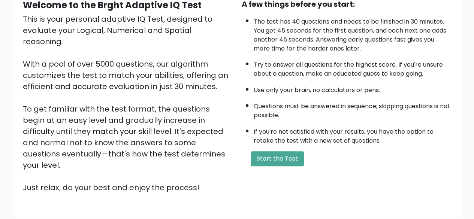
scroll to position [124, 0]
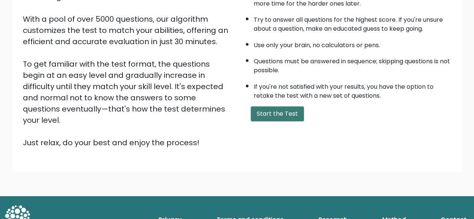
drag, startPoint x: 274, startPoint y: 117, endPoint x: 271, endPoint y: 114, distance: 4.6
click at [271, 113] on button "Start the Test" at bounding box center [277, 113] width 53 height 15
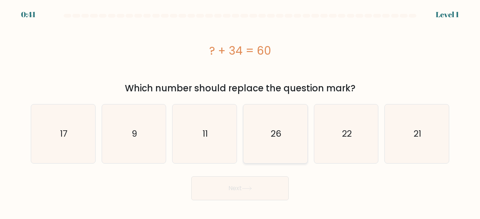
click at [286, 134] on icon "26" at bounding box center [275, 134] width 59 height 59
click at [240, 112] on input "d. 26" at bounding box center [240, 111] width 0 height 2
radio input "true"
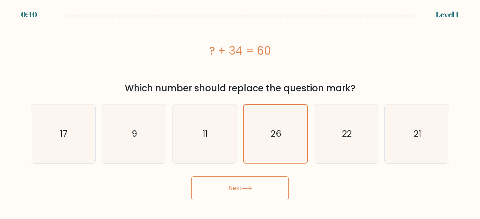
click at [232, 183] on button "Next" at bounding box center [239, 189] width 97 height 24
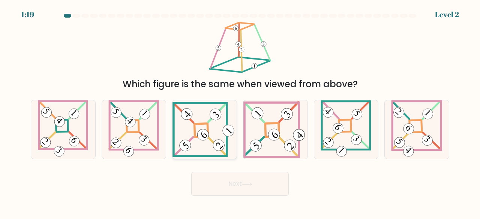
click at [203, 147] on icon at bounding box center [204, 129] width 64 height 55
click at [240, 112] on input "c." at bounding box center [240, 111] width 0 height 2
radio input "true"
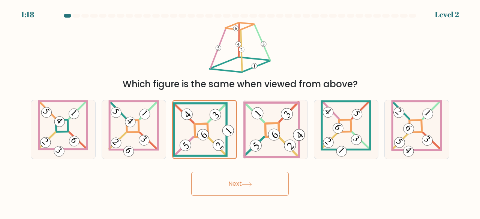
click at [205, 177] on button "Next" at bounding box center [239, 184] width 97 height 24
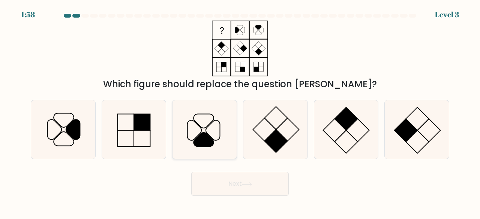
click at [180, 148] on icon at bounding box center [204, 129] width 59 height 59
click at [240, 112] on input "c." at bounding box center [240, 111] width 0 height 2
radio input "true"
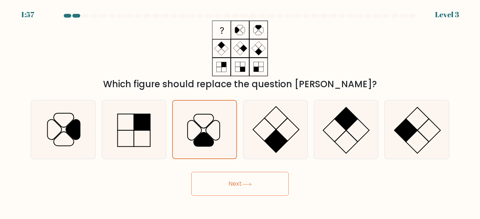
click at [193, 177] on button "Next" at bounding box center [239, 184] width 97 height 24
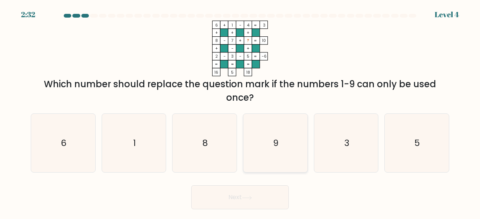
drag, startPoint x: 271, startPoint y: 139, endPoint x: 255, endPoint y: 153, distance: 21.3
click at [268, 138] on icon "9" at bounding box center [275, 143] width 59 height 59
click at [240, 112] on input "d. 9" at bounding box center [240, 111] width 0 height 2
radio input "true"
click at [229, 195] on button "Next" at bounding box center [239, 198] width 97 height 24
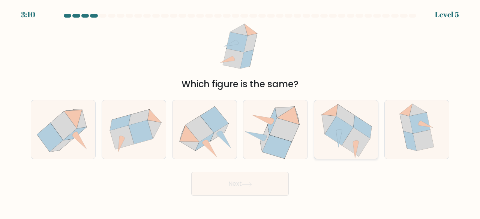
click at [352, 152] on icon at bounding box center [356, 141] width 28 height 29
click at [240, 112] on input "e." at bounding box center [240, 111] width 0 height 2
radio input "true"
click at [249, 197] on body "3:07 Level 5" at bounding box center [240, 109] width 480 height 219
click at [255, 187] on button "Next" at bounding box center [239, 184] width 97 height 24
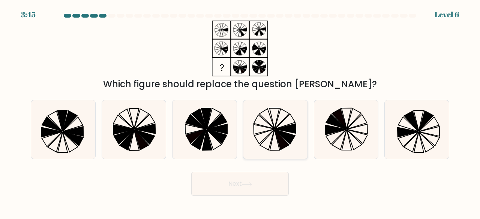
click at [279, 144] on icon at bounding box center [282, 140] width 15 height 20
click at [240, 112] on input "d." at bounding box center [240, 111] width 0 height 2
radio input "true"
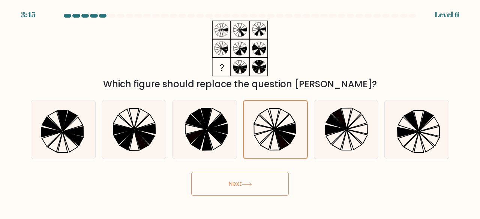
click at [267, 181] on button "Next" at bounding box center [239, 184] width 97 height 24
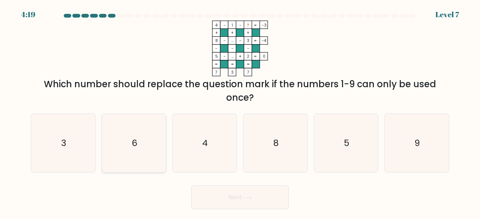
click at [114, 150] on icon "6" at bounding box center [134, 143] width 59 height 59
click at [240, 112] on input "b. 6" at bounding box center [240, 111] width 0 height 2
radio input "true"
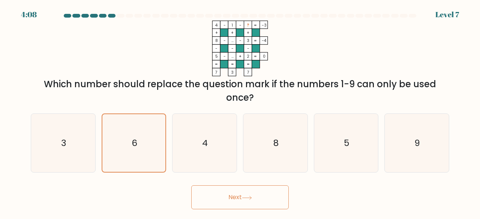
click at [238, 195] on button "Next" at bounding box center [239, 198] width 97 height 24
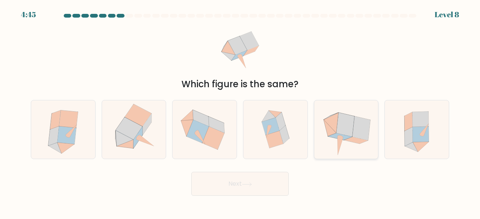
click at [363, 149] on icon at bounding box center [346, 129] width 60 height 59
click at [240, 112] on input "e." at bounding box center [240, 111] width 0 height 2
radio input "true"
click at [282, 151] on icon at bounding box center [275, 129] width 56 height 59
click at [240, 112] on input "d." at bounding box center [240, 111] width 0 height 2
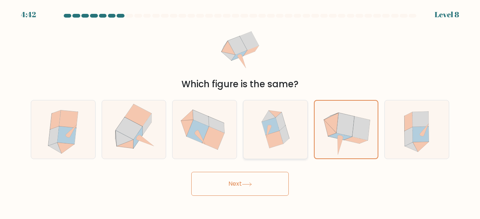
radio input "true"
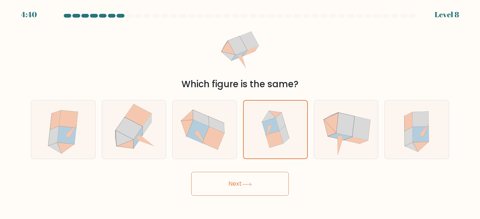
click at [256, 187] on button "Next" at bounding box center [239, 184] width 97 height 24
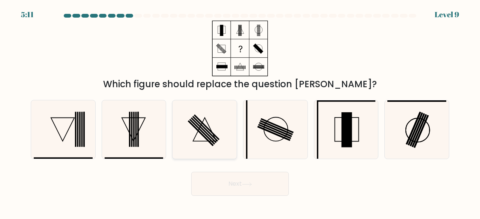
click at [211, 141] on icon at bounding box center [204, 129] width 59 height 59
click at [240, 112] on input "c." at bounding box center [240, 111] width 0 height 2
radio input "true"
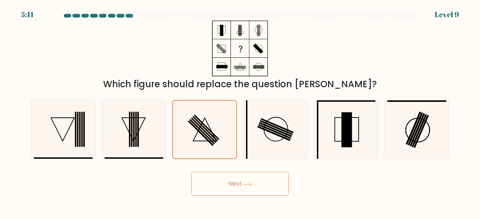
click at [229, 189] on button "Next" at bounding box center [239, 184] width 97 height 24
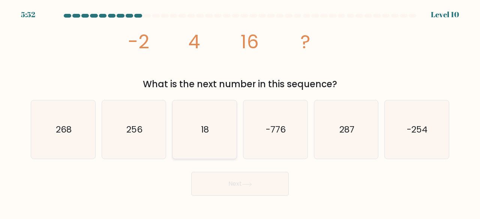
click at [204, 144] on icon "18" at bounding box center [204, 129] width 59 height 59
click at [240, 112] on input "c. 18" at bounding box center [240, 111] width 0 height 2
radio input "true"
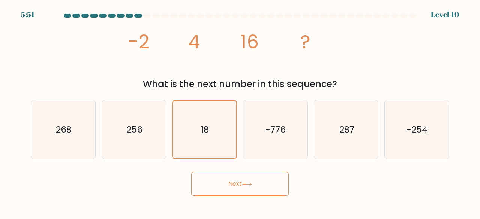
click at [224, 180] on button "Next" at bounding box center [239, 184] width 97 height 24
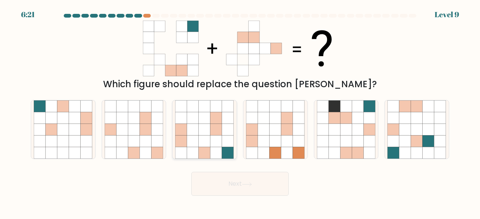
click at [216, 146] on icon at bounding box center [216, 142] width 12 height 12
click at [240, 112] on input "c." at bounding box center [240, 111] width 0 height 2
radio input "true"
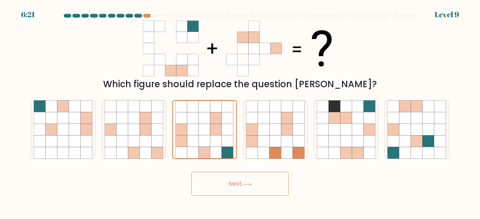
click at [226, 183] on button "Next" at bounding box center [239, 184] width 97 height 24
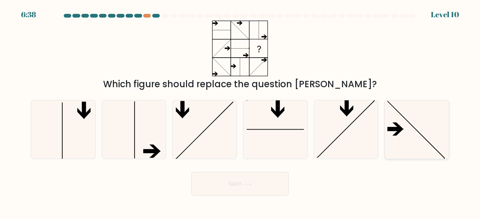
drag, startPoint x: 411, startPoint y: 133, endPoint x: 407, endPoint y: 135, distance: 4.2
click at [411, 133] on icon at bounding box center [416, 129] width 59 height 59
click at [240, 112] on input "f." at bounding box center [240, 111] width 0 height 2
radio input "true"
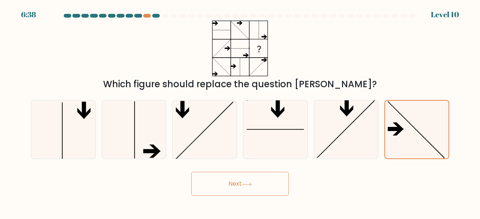
click at [268, 183] on button "Next" at bounding box center [239, 184] width 97 height 24
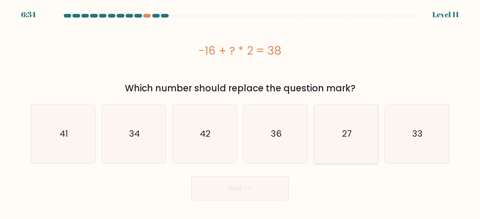
click at [325, 116] on icon "27" at bounding box center [346, 134] width 59 height 59
click at [240, 112] on input "e. 27" at bounding box center [240, 111] width 0 height 2
radio input "true"
click at [238, 177] on div "Next" at bounding box center [239, 187] width 427 height 28
click at [235, 186] on button "Next" at bounding box center [239, 189] width 97 height 24
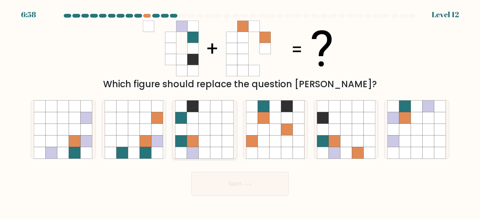
click at [200, 127] on icon at bounding box center [205, 130] width 12 height 12
click at [240, 112] on input "c." at bounding box center [240, 111] width 0 height 2
radio input "true"
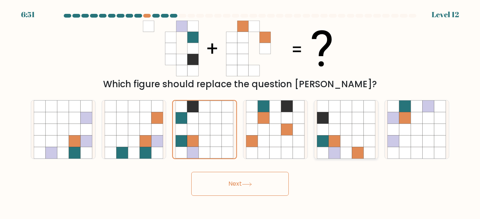
click at [355, 150] on icon at bounding box center [358, 153] width 12 height 12
click at [240, 112] on input "e." at bounding box center [240, 111] width 0 height 2
radio input "true"
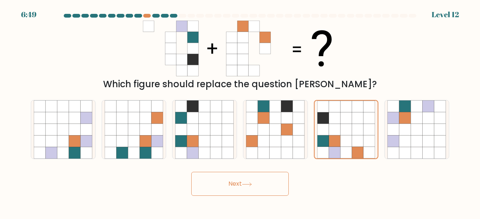
click at [251, 185] on icon at bounding box center [247, 185] width 10 height 4
click at [252, 184] on icon at bounding box center [247, 185] width 10 height 4
click at [251, 183] on icon at bounding box center [246, 184] width 9 height 3
click at [252, 182] on button "Next" at bounding box center [239, 184] width 97 height 24
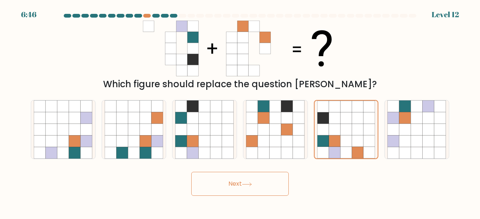
click at [253, 181] on button "Next" at bounding box center [239, 184] width 97 height 24
click at [252, 180] on button "Next" at bounding box center [239, 184] width 97 height 24
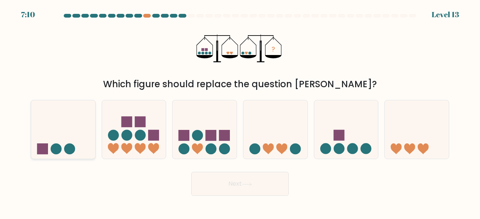
click at [69, 139] on icon at bounding box center [63, 129] width 64 height 53
click at [240, 112] on input "a." at bounding box center [240, 111] width 0 height 2
radio input "true"
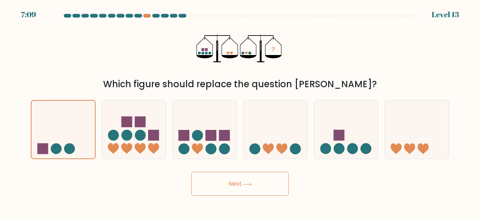
click at [228, 193] on button "Next" at bounding box center [239, 184] width 97 height 24
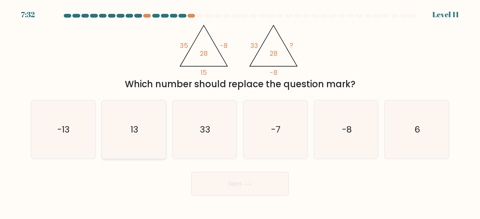
click at [139, 147] on icon "13" at bounding box center [134, 129] width 59 height 59
click at [240, 112] on input "b. 13" at bounding box center [240, 111] width 0 height 2
radio input "true"
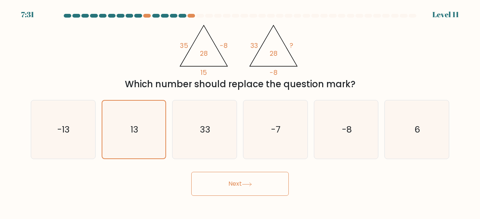
drag, startPoint x: 207, startPoint y: 187, endPoint x: 197, endPoint y: 186, distance: 9.9
click at [198, 186] on button "Next" at bounding box center [239, 184] width 97 height 24
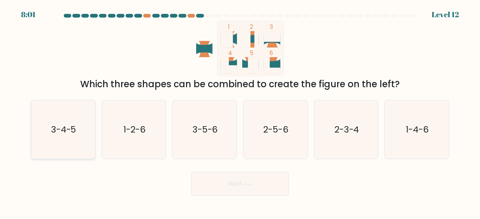
click at [77, 135] on icon "3-4-5" at bounding box center [63, 129] width 59 height 59
click at [240, 112] on input "a. 3-4-5" at bounding box center [240, 111] width 0 height 2
radio input "true"
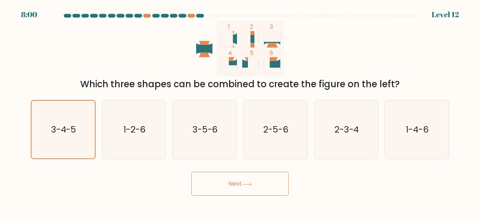
click at [250, 187] on button "Next" at bounding box center [239, 184] width 97 height 24
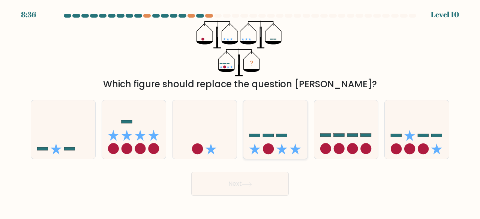
click at [290, 119] on icon at bounding box center [275, 129] width 64 height 53
click at [240, 112] on input "d." at bounding box center [240, 111] width 0 height 2
radio input "true"
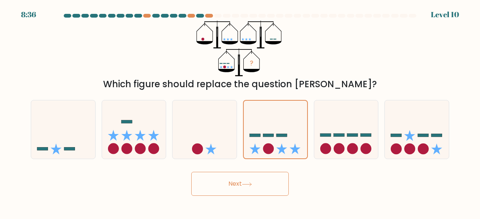
click at [242, 180] on button "Next" at bounding box center [239, 184] width 97 height 24
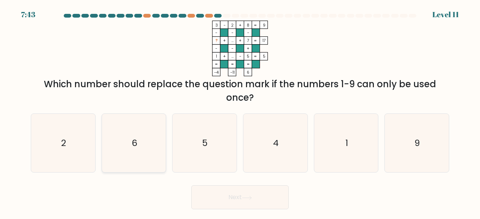
click at [147, 157] on icon "6" at bounding box center [134, 143] width 59 height 59
click at [240, 112] on input "b. 6" at bounding box center [240, 111] width 0 height 2
radio input "true"
click at [257, 187] on button "Next" at bounding box center [239, 198] width 97 height 24
click at [262, 193] on button "Next" at bounding box center [239, 198] width 97 height 24
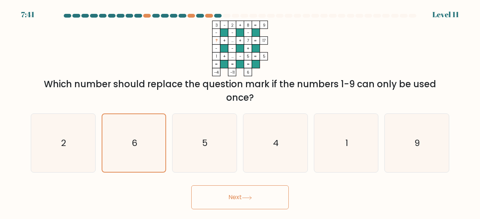
click at [262, 193] on button "Next" at bounding box center [239, 198] width 97 height 24
click at [261, 195] on button "Next" at bounding box center [239, 198] width 97 height 24
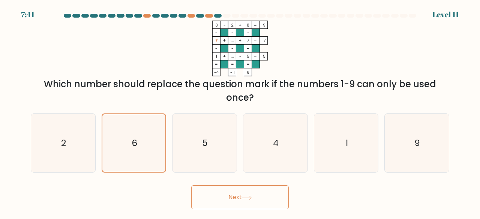
click at [261, 195] on button "Next" at bounding box center [239, 198] width 97 height 24
click at [262, 195] on button "Next" at bounding box center [239, 198] width 97 height 24
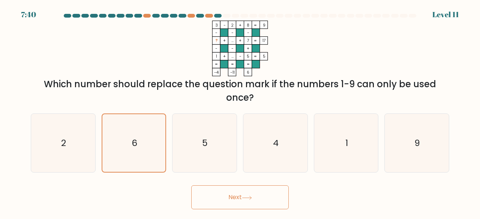
click at [262, 196] on button "Next" at bounding box center [239, 198] width 97 height 24
click at [262, 197] on button "Next" at bounding box center [239, 198] width 97 height 24
click at [252, 193] on button "Next" at bounding box center [239, 198] width 97 height 24
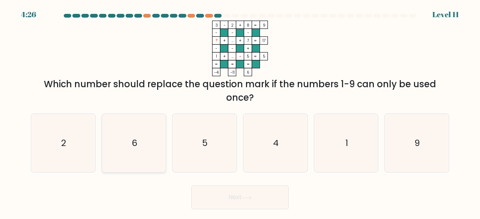
click at [118, 145] on icon "6" at bounding box center [134, 143] width 59 height 59
click at [240, 112] on input "b. 6" at bounding box center [240, 111] width 0 height 2
radio input "true"
click at [197, 184] on div "Next" at bounding box center [239, 196] width 427 height 28
click at [203, 193] on button "Next" at bounding box center [239, 198] width 97 height 24
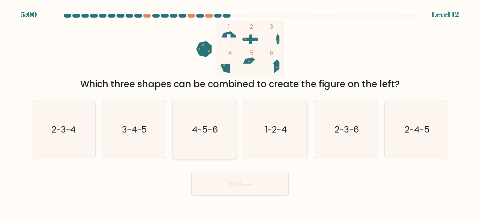
click at [202, 138] on icon "4-5-6" at bounding box center [204, 129] width 59 height 59
click at [240, 112] on input "c. 4-5-6" at bounding box center [240, 111] width 0 height 2
radio input "true"
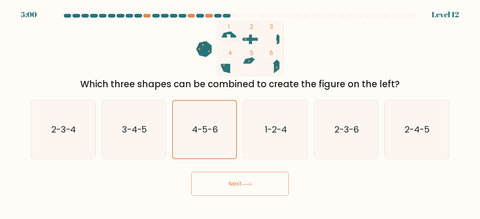
click at [220, 184] on button "Next" at bounding box center [239, 184] width 97 height 24
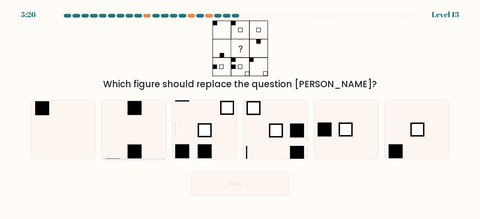
click at [135, 129] on icon at bounding box center [134, 129] width 59 height 59
click at [240, 112] on input "b." at bounding box center [240, 111] width 0 height 2
radio input "true"
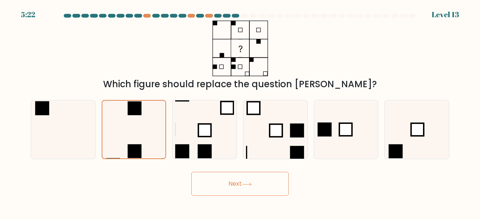
click at [232, 189] on button "Next" at bounding box center [239, 184] width 97 height 24
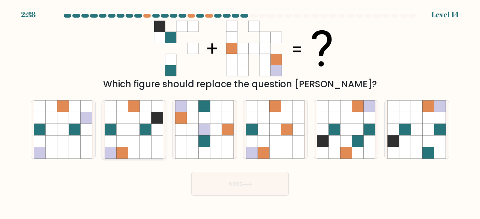
click at [130, 119] on icon at bounding box center [134, 118] width 12 height 12
click at [240, 112] on input "b." at bounding box center [240, 111] width 0 height 2
radio input "true"
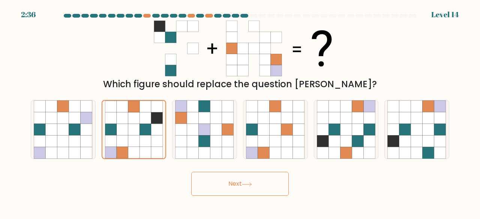
click at [259, 194] on button "Next" at bounding box center [239, 184] width 97 height 24
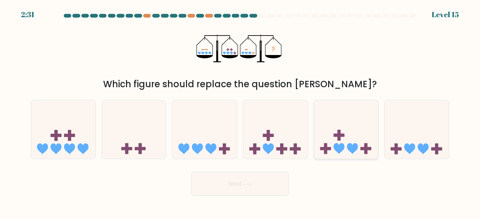
click at [359, 157] on div at bounding box center [346, 130] width 65 height 60
click at [240, 112] on input "e." at bounding box center [240, 111] width 0 height 2
radio input "true"
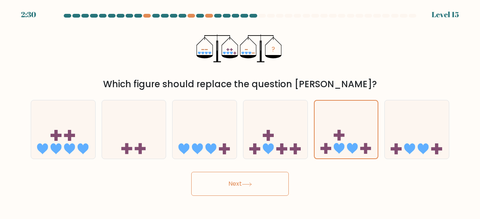
click at [244, 179] on button "Next" at bounding box center [239, 184] width 97 height 24
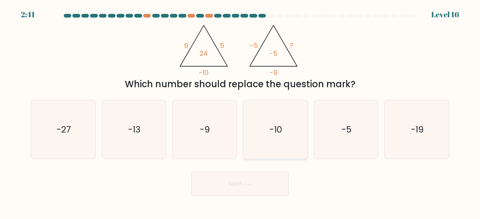
click at [286, 132] on icon "-10" at bounding box center [275, 129] width 59 height 59
click at [240, 112] on input "d. -10" at bounding box center [240, 111] width 0 height 2
radio input "true"
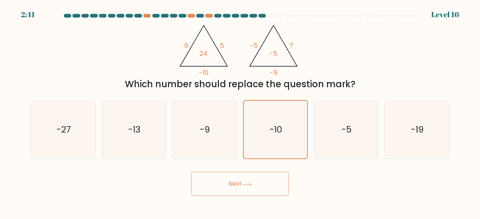
click at [251, 178] on button "Next" at bounding box center [239, 184] width 97 height 24
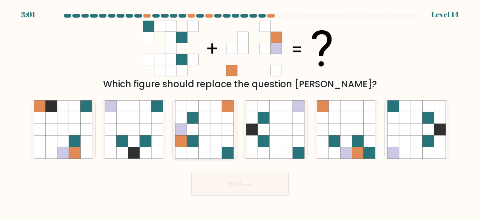
click at [196, 147] on icon at bounding box center [193, 142] width 12 height 12
click at [240, 112] on input "c." at bounding box center [240, 111] width 0 height 2
radio input "true"
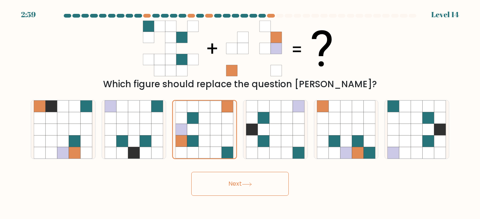
click at [250, 180] on button "Next" at bounding box center [239, 184] width 97 height 24
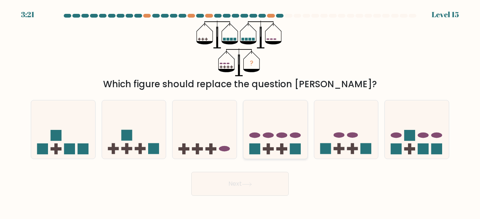
drag, startPoint x: 261, startPoint y: 138, endPoint x: 256, endPoint y: 145, distance: 8.6
click at [261, 138] on icon at bounding box center [275, 129] width 64 height 53
click at [240, 112] on input "d." at bounding box center [240, 111] width 0 height 2
radio input "true"
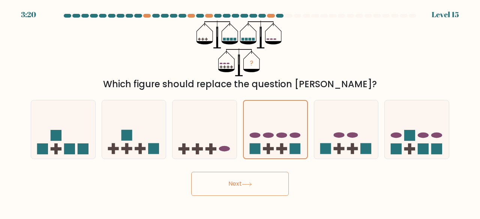
click at [243, 182] on button "Next" at bounding box center [239, 184] width 97 height 24
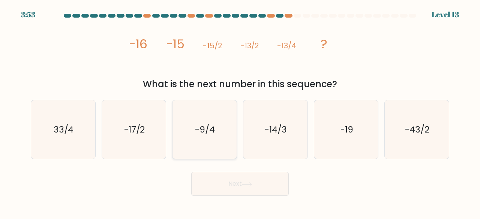
click at [203, 124] on text "-9/4" at bounding box center [205, 129] width 20 height 12
click at [240, 112] on input "c. -9/4" at bounding box center [240, 111] width 0 height 2
radio input "true"
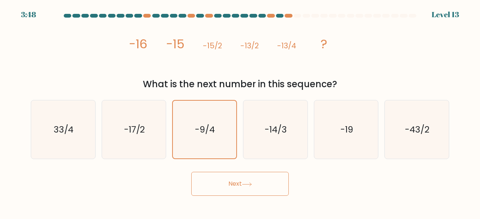
click at [253, 189] on button "Next" at bounding box center [239, 184] width 97 height 24
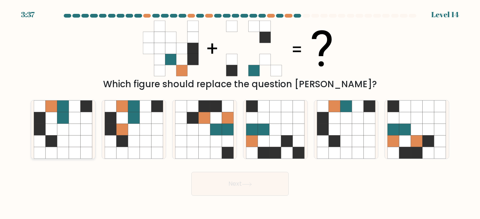
drag, startPoint x: 34, startPoint y: 118, endPoint x: 55, endPoint y: 133, distance: 25.2
click at [33, 120] on div at bounding box center [63, 130] width 65 height 60
click at [240, 112] on input "a." at bounding box center [240, 111] width 0 height 2
radio input "true"
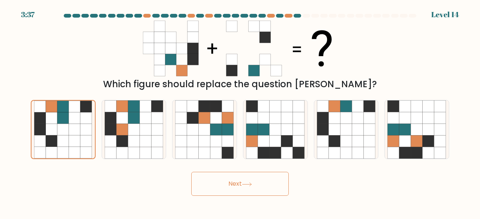
click at [273, 191] on button "Next" at bounding box center [239, 184] width 97 height 24
click at [230, 186] on button "Next" at bounding box center [239, 184] width 97 height 24
click at [249, 183] on icon at bounding box center [247, 185] width 10 height 4
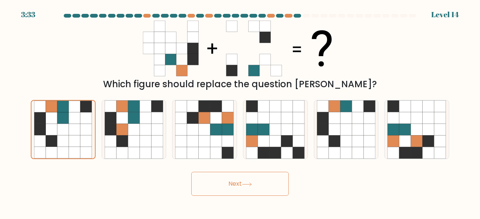
click at [249, 183] on icon at bounding box center [247, 185] width 10 height 4
click at [250, 183] on icon at bounding box center [247, 185] width 10 height 4
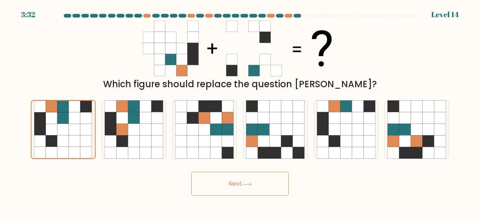
click at [251, 183] on icon at bounding box center [247, 185] width 10 height 4
click at [250, 183] on icon at bounding box center [247, 185] width 10 height 4
click at [250, 184] on icon at bounding box center [247, 185] width 10 height 4
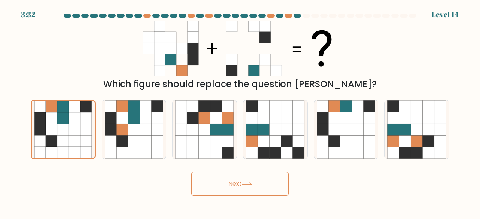
click at [250, 184] on icon at bounding box center [247, 185] width 10 height 4
click at [252, 183] on icon at bounding box center [247, 185] width 10 height 4
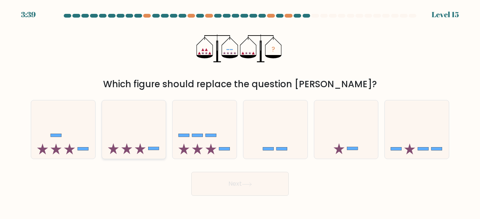
click at [151, 155] on icon at bounding box center [134, 129] width 64 height 53
click at [240, 112] on input "b." at bounding box center [240, 111] width 0 height 2
radio input "true"
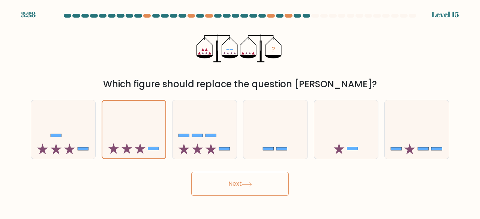
click at [202, 192] on button "Next" at bounding box center [239, 184] width 97 height 24
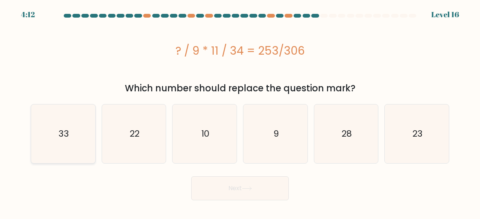
click at [62, 139] on text "33" at bounding box center [63, 134] width 10 height 12
click at [240, 112] on input "a. 33" at bounding box center [240, 111] width 0 height 2
radio input "true"
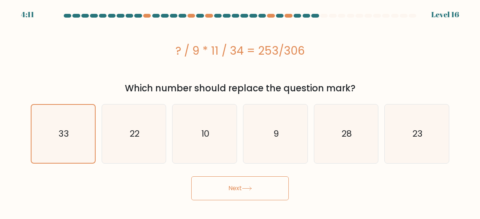
click at [207, 195] on button "Next" at bounding box center [239, 189] width 97 height 24
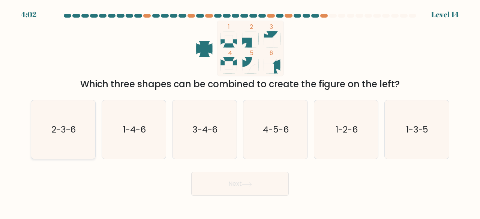
click at [64, 129] on text "2-3-6" at bounding box center [63, 129] width 25 height 12
click at [240, 112] on input "a. 2-3-6" at bounding box center [240, 111] width 0 height 2
radio input "true"
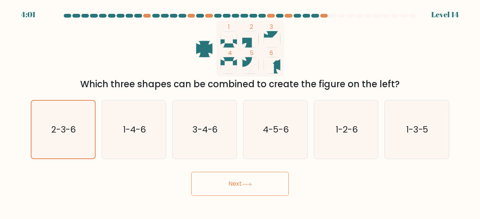
click at [256, 184] on button "Next" at bounding box center [239, 184] width 97 height 24
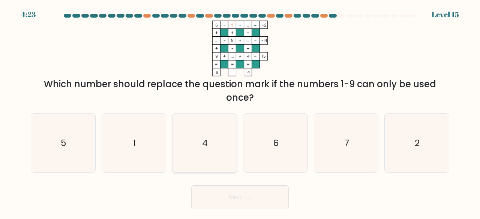
click at [211, 143] on icon "4" at bounding box center [204, 143] width 59 height 59
click at [240, 112] on input "c. 4" at bounding box center [240, 111] width 0 height 2
radio input "true"
click at [244, 196] on icon at bounding box center [247, 198] width 10 height 4
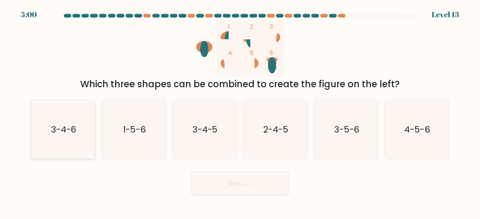
click at [45, 134] on icon "3-4-6" at bounding box center [63, 129] width 59 height 59
click at [240, 112] on input "a. 3-4-6" at bounding box center [240, 111] width 0 height 2
radio input "true"
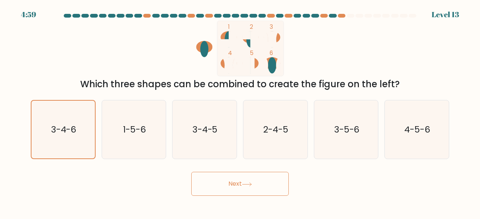
click at [247, 190] on button "Next" at bounding box center [239, 184] width 97 height 24
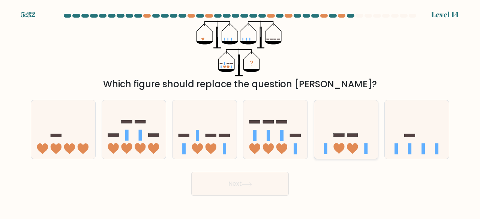
click at [355, 143] on icon at bounding box center [346, 129] width 64 height 53
click at [240, 112] on input "e." at bounding box center [240, 111] width 0 height 2
radio input "true"
click at [264, 186] on button "Next" at bounding box center [239, 184] width 97 height 24
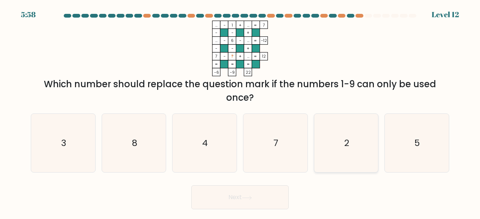
click at [355, 158] on icon "2" at bounding box center [346, 143] width 59 height 59
click at [240, 112] on input "e. 2" at bounding box center [240, 111] width 0 height 2
radio input "true"
click at [285, 194] on button "Next" at bounding box center [239, 198] width 97 height 24
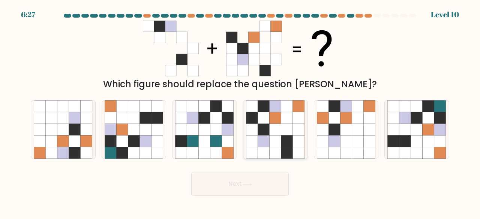
click at [300, 152] on icon at bounding box center [299, 153] width 12 height 12
click at [240, 112] on input "d." at bounding box center [240, 111] width 0 height 2
radio input "true"
click at [254, 186] on button "Next" at bounding box center [239, 184] width 97 height 24
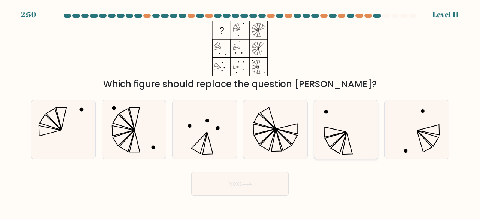
click at [333, 151] on icon at bounding box center [346, 129] width 59 height 59
click at [240, 112] on input "e." at bounding box center [240, 111] width 0 height 2
radio input "true"
click at [254, 182] on button "Next" at bounding box center [239, 184] width 97 height 24
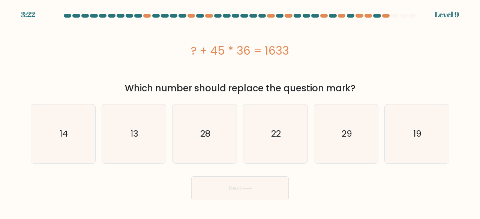
drag, startPoint x: 193, startPoint y: 50, endPoint x: 313, endPoint y: 49, distance: 119.6
click at [313, 49] on div "? + 45 * 36 = 1633" at bounding box center [240, 50] width 418 height 17
copy div "? + 45 * 36 = 1633"
click at [171, 175] on div "Next" at bounding box center [239, 187] width 427 height 28
click at [139, 146] on icon "13" at bounding box center [134, 134] width 59 height 59
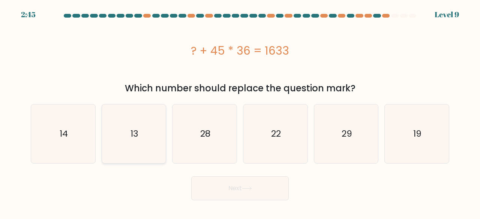
click at [240, 112] on input "b. 13" at bounding box center [240, 111] width 0 height 2
radio input "true"
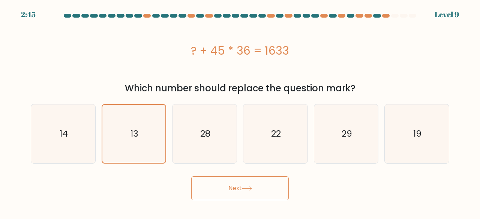
click at [223, 181] on button "Next" at bounding box center [239, 189] width 97 height 24
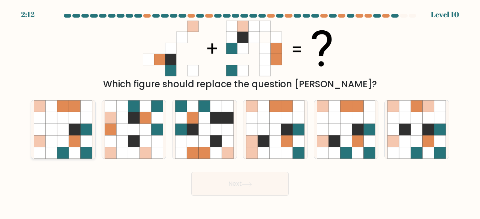
click at [58, 140] on icon at bounding box center [63, 142] width 12 height 12
click at [240, 112] on input "a." at bounding box center [240, 111] width 0 height 2
radio input "true"
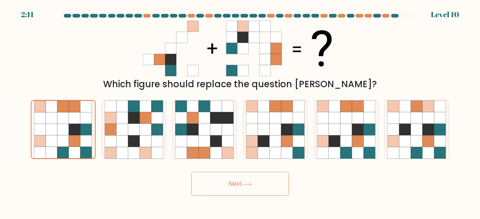
click at [183, 184] on div "Next" at bounding box center [239, 182] width 427 height 28
click at [204, 183] on button "Next" at bounding box center [239, 184] width 97 height 24
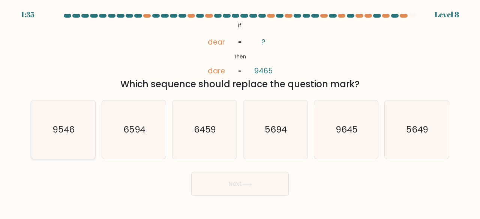
click at [72, 143] on icon "9546" at bounding box center [63, 129] width 59 height 59
click at [240, 112] on input "a. 9546" at bounding box center [240, 111] width 0 height 2
radio input "true"
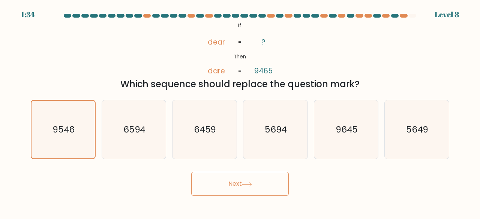
click at [226, 185] on button "Next" at bounding box center [239, 184] width 97 height 24
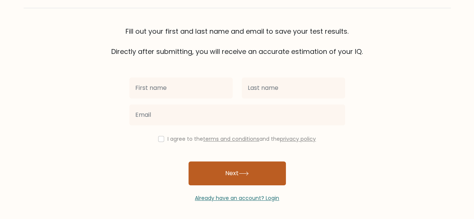
scroll to position [43, 0]
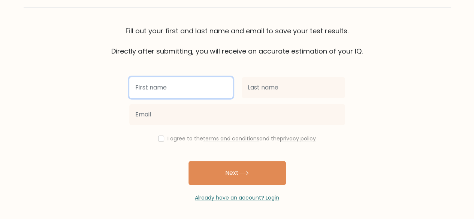
click at [204, 81] on input "text" at bounding box center [180, 87] width 103 height 21
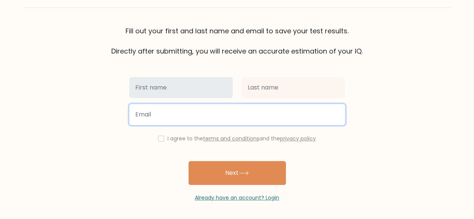
click at [179, 120] on input "email" at bounding box center [237, 114] width 216 height 21
type input "aaaaa"
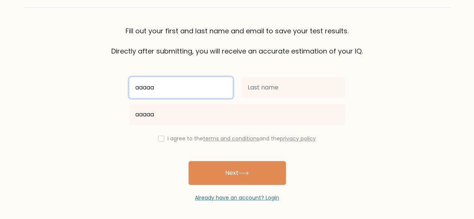
type input "aaaaa"
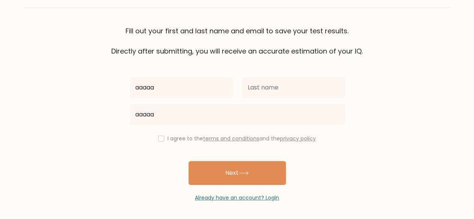
drag, startPoint x: 247, startPoint y: 99, endPoint x: 256, endPoint y: 90, distance: 12.5
click at [249, 98] on div at bounding box center [293, 87] width 112 height 27
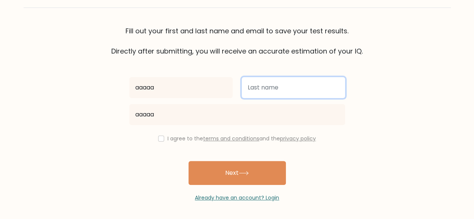
click at [258, 88] on input "text" at bounding box center [293, 87] width 103 height 21
type input "aaaaaaaa"
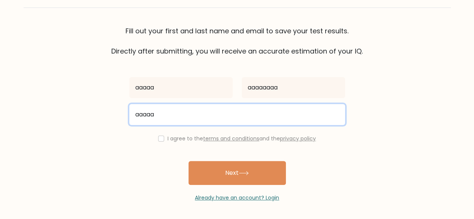
click at [228, 110] on input "aaaaa" at bounding box center [237, 114] width 216 height 21
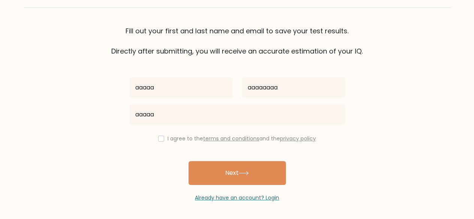
click at [171, 141] on label "I agree to the terms and conditions and the privacy policy" at bounding box center [242, 138] width 148 height 7
click at [156, 140] on div "I agree to the terms and conditions and the privacy policy" at bounding box center [237, 138] width 225 height 9
click at [159, 140] on input "checkbox" at bounding box center [161, 139] width 6 height 6
checkbox input "true"
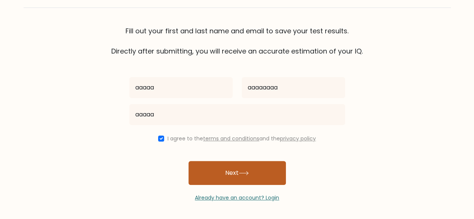
click at [208, 168] on button "Next" at bounding box center [237, 173] width 97 height 24
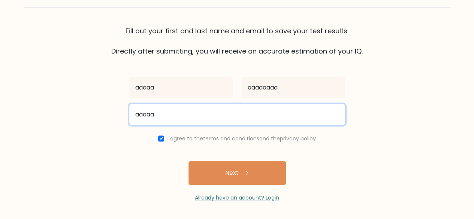
click at [184, 114] on input "aaaaa" at bounding box center [237, 114] width 216 height 21
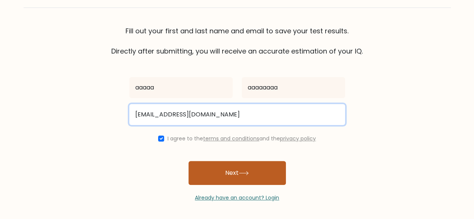
type input "[EMAIL_ADDRESS][DOMAIN_NAME]"
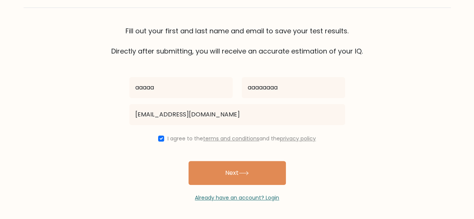
click at [226, 172] on button "Next" at bounding box center [237, 173] width 97 height 24
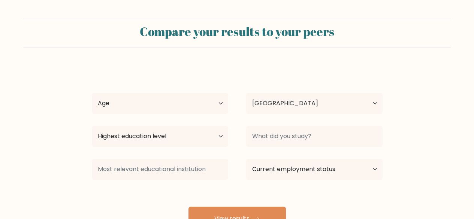
select select "ID"
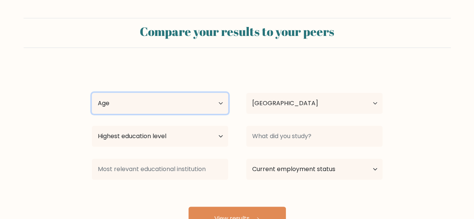
click at [196, 109] on select "Age Under [DEMOGRAPHIC_DATA] [DEMOGRAPHIC_DATA] [DEMOGRAPHIC_DATA] [DEMOGRAPHIC…" at bounding box center [160, 103] width 136 height 21
select select "18_24"
click at [92, 93] on select "Age Under [DEMOGRAPHIC_DATA] [DEMOGRAPHIC_DATA] [DEMOGRAPHIC_DATA] [DEMOGRAPHIC…" at bounding box center [160, 103] width 136 height 21
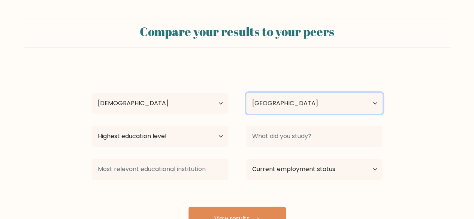
click at [295, 98] on select "Country [GEOGRAPHIC_DATA] [GEOGRAPHIC_DATA] [GEOGRAPHIC_DATA] [US_STATE] [GEOGR…" at bounding box center [314, 103] width 136 height 21
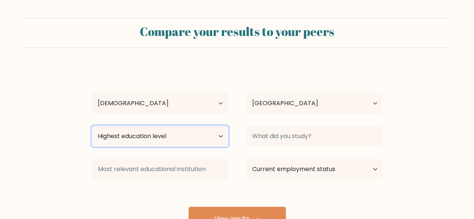
click at [198, 139] on select "Highest education level No schooling Primary Lower Secondary Upper Secondary Oc…" at bounding box center [160, 136] width 136 height 21
select select "bachelors_degree"
click at [92, 126] on select "Highest education level No schooling Primary Lower Secondary Upper Secondary Oc…" at bounding box center [160, 136] width 136 height 21
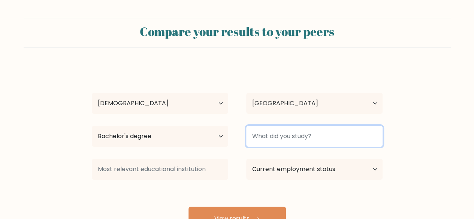
click at [285, 144] on input at bounding box center [314, 136] width 136 height 21
type input "s"
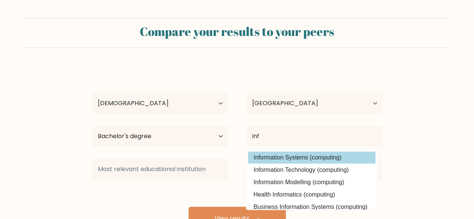
click at [292, 157] on option "Information Systems (computing)" at bounding box center [311, 158] width 127 height 12
type input "Information Systems"
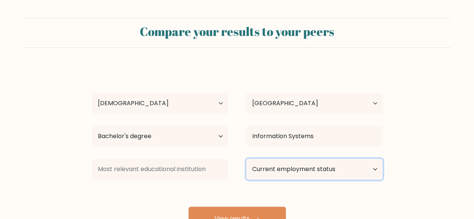
click at [286, 174] on select "Current employment status Employed Student Retired Other / prefer not to answer" at bounding box center [314, 169] width 136 height 21
select select "employed"
click at [246, 159] on select "Current employment status Employed Student Retired Other / prefer not to answer" at bounding box center [314, 169] width 136 height 21
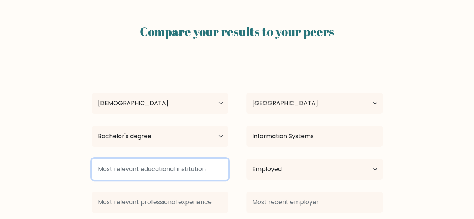
click at [135, 175] on input at bounding box center [160, 169] width 136 height 21
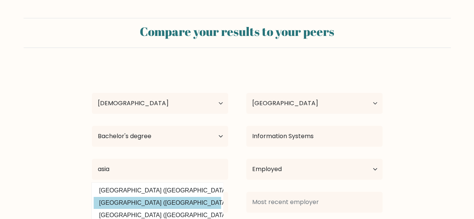
click at [165, 203] on option "[GEOGRAPHIC_DATA] ([GEOGRAPHIC_DATA])" at bounding box center [157, 203] width 127 height 12
type input "Asia e University"
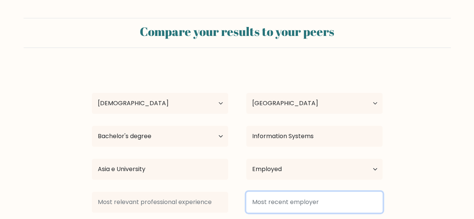
click at [272, 201] on input at bounding box center [314, 202] width 136 height 21
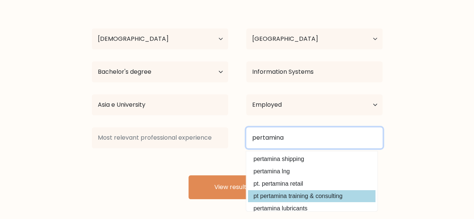
scroll to position [67, 0]
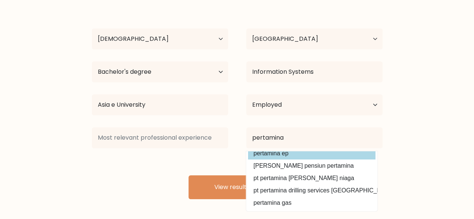
click at [292, 158] on option "pertamina ep" at bounding box center [311, 154] width 127 height 12
type input "pertamina ep"
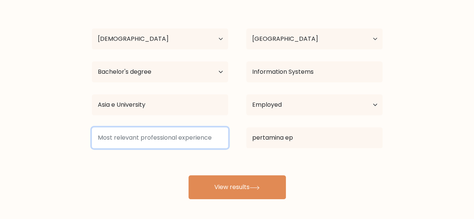
click at [206, 136] on input at bounding box center [160, 137] width 136 height 21
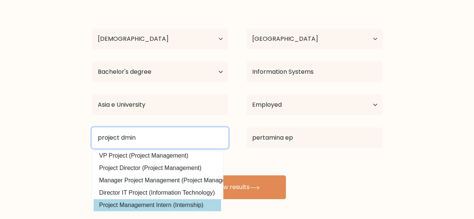
scroll to position [73, 0]
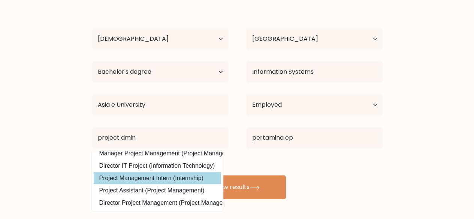
click at [130, 172] on option "Project Management Intern (Internship)" at bounding box center [157, 178] width 127 height 12
type input "Project Management Intern"
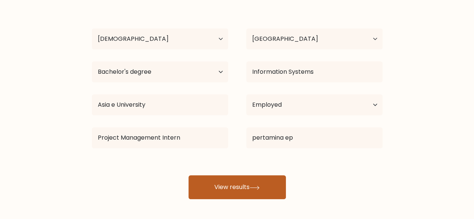
click at [215, 183] on button "View results" at bounding box center [237, 187] width 97 height 24
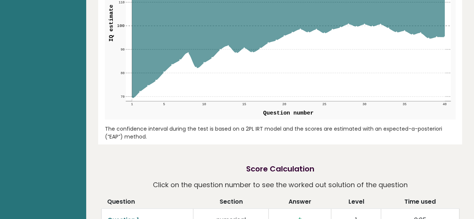
scroll to position [1176, 0]
